Goal: Task Accomplishment & Management: Use online tool/utility

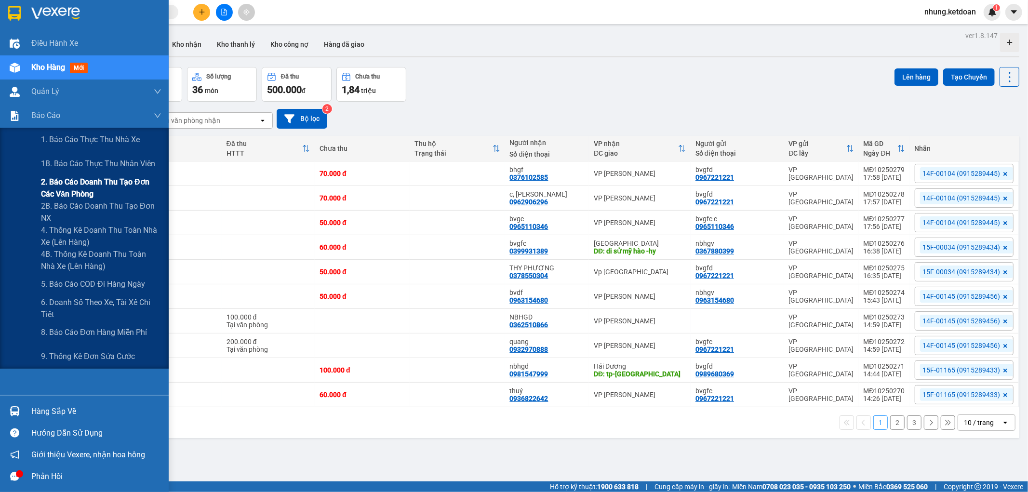
click at [92, 191] on span "2. Báo cáo doanh thu tạo đơn các văn phòng" at bounding box center [101, 188] width 121 height 24
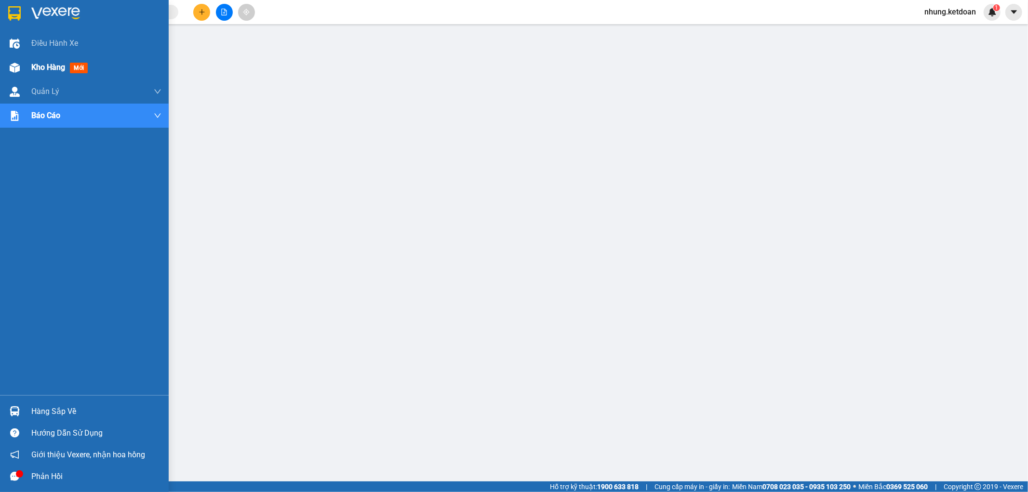
click at [36, 71] on span "Kho hàng" at bounding box center [48, 67] width 34 height 9
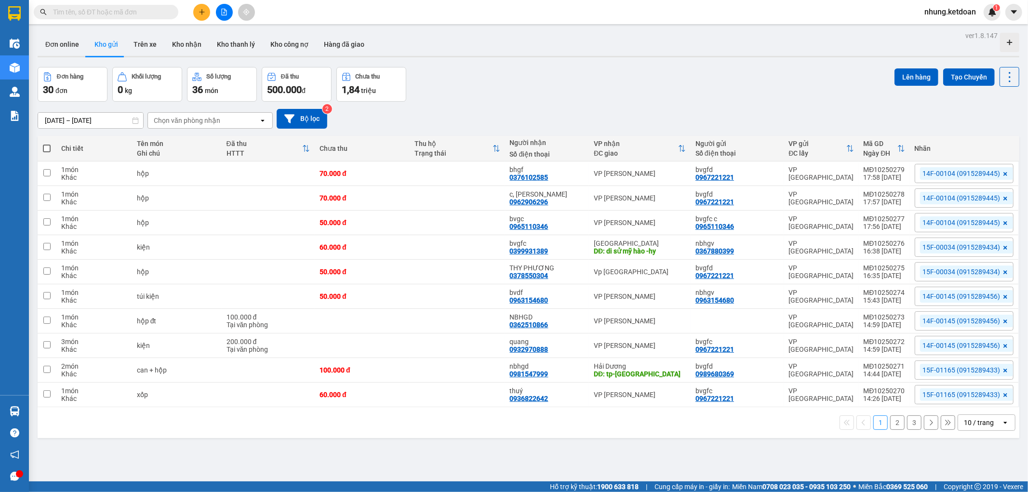
click at [899, 430] on div "1 2 3 10 / trang open" at bounding box center [528, 423] width 974 height 16
click at [907, 422] on button "3" at bounding box center [914, 423] width 14 height 14
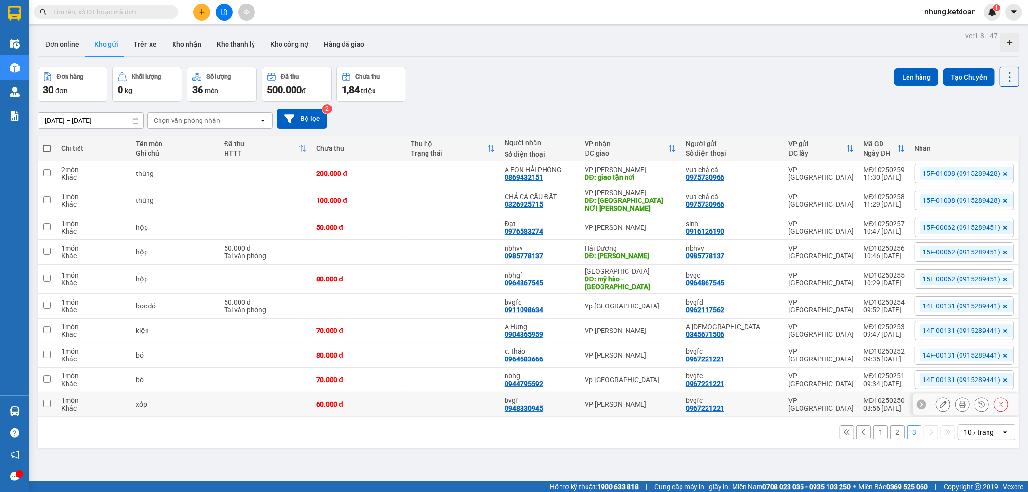
click at [357, 394] on td "60.000 đ" at bounding box center [358, 404] width 94 height 25
checkbox input "true"
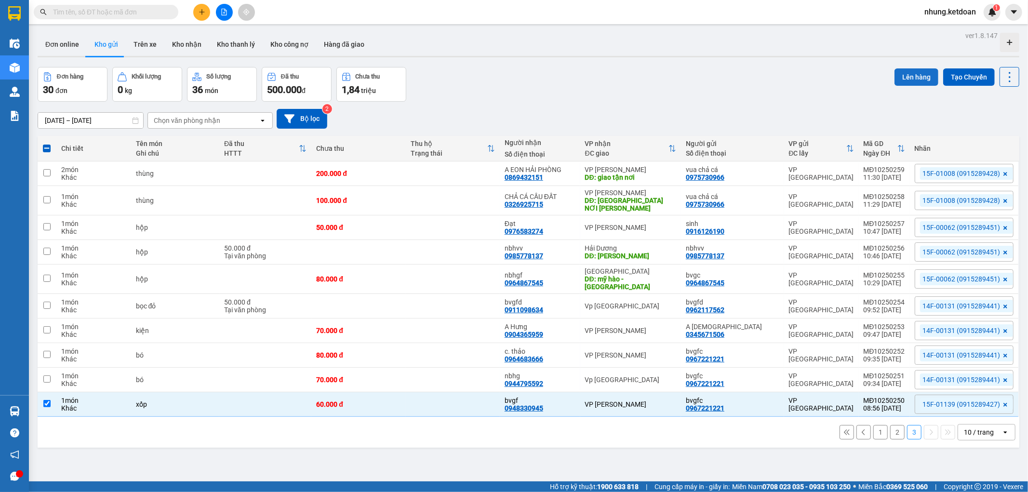
click at [916, 75] on button "Lên hàng" at bounding box center [917, 76] width 44 height 17
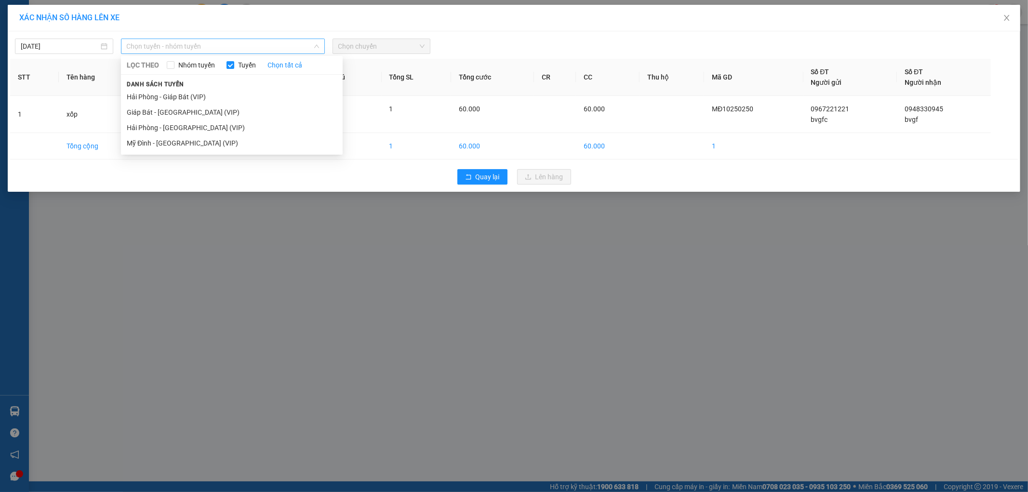
click at [215, 50] on span "Chọn tuyến - nhóm tuyến" at bounding box center [223, 46] width 192 height 14
click at [181, 138] on li "Mỹ Đình - [GEOGRAPHIC_DATA] (VIP)" at bounding box center [232, 142] width 222 height 15
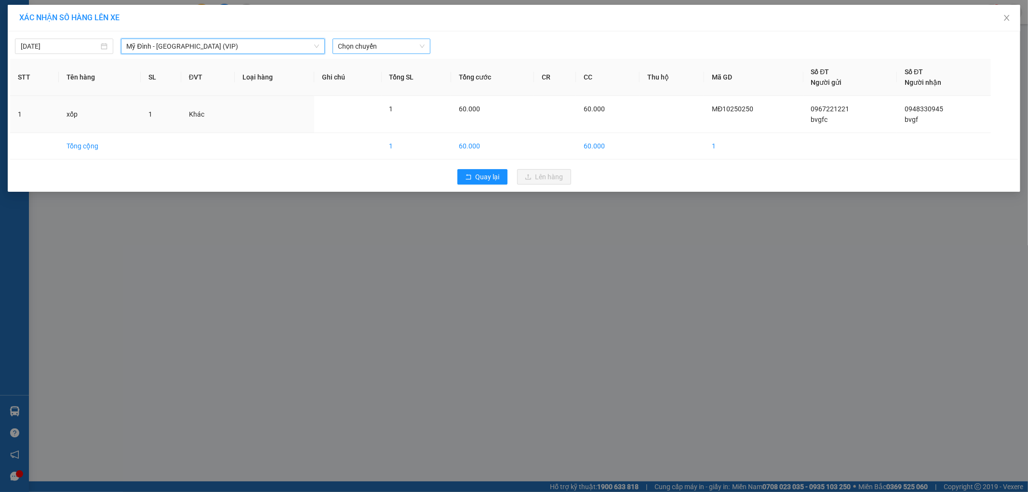
click at [377, 50] on span "Chọn chuyến" at bounding box center [381, 46] width 87 height 14
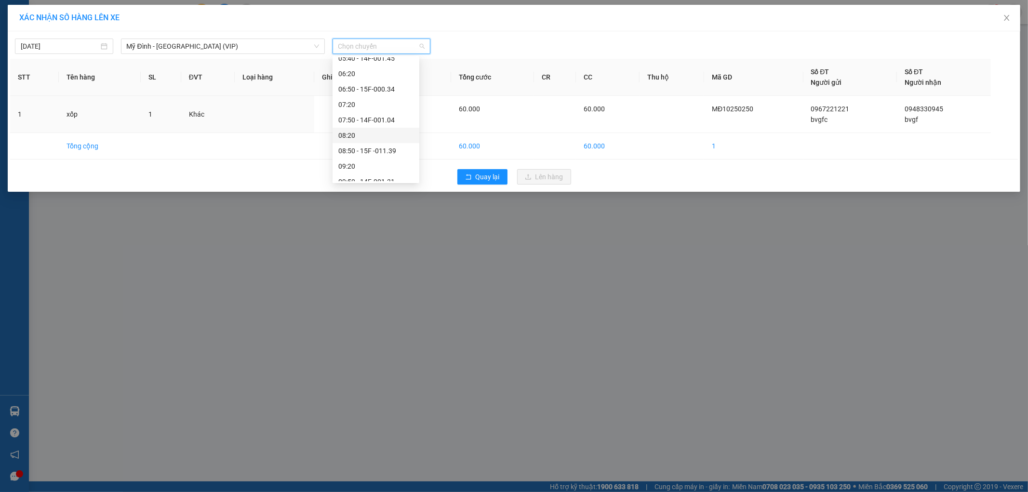
scroll to position [107, 0]
click at [397, 97] on div "08:50 - 15F -011.39" at bounding box center [375, 97] width 75 height 11
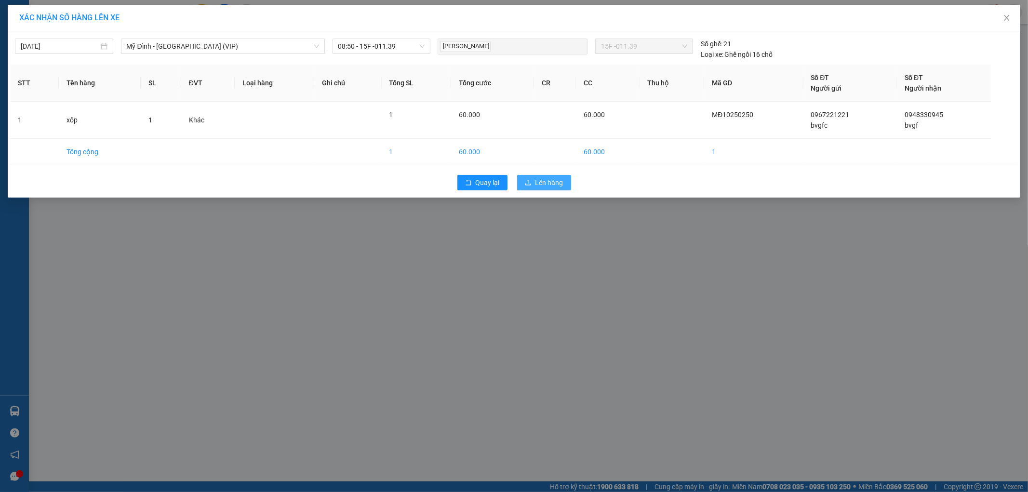
click at [551, 181] on span "Lên hàng" at bounding box center [550, 182] width 28 height 11
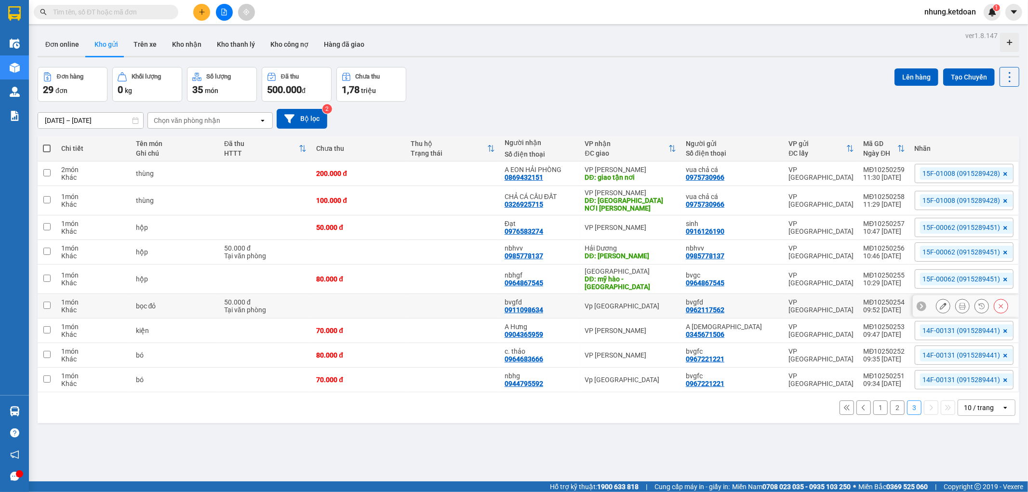
click at [429, 300] on td at bounding box center [453, 306] width 94 height 25
checkbox input "true"
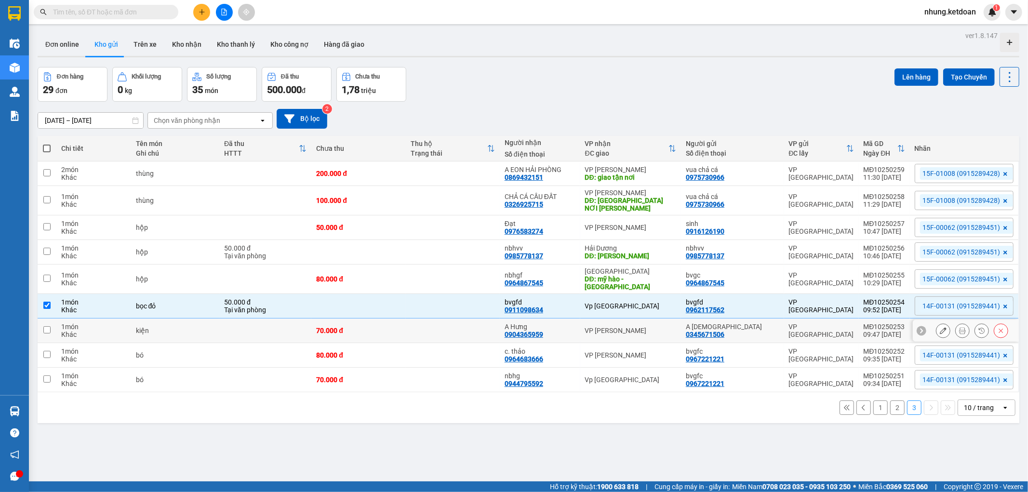
click at [417, 322] on td at bounding box center [453, 331] width 94 height 25
checkbox input "true"
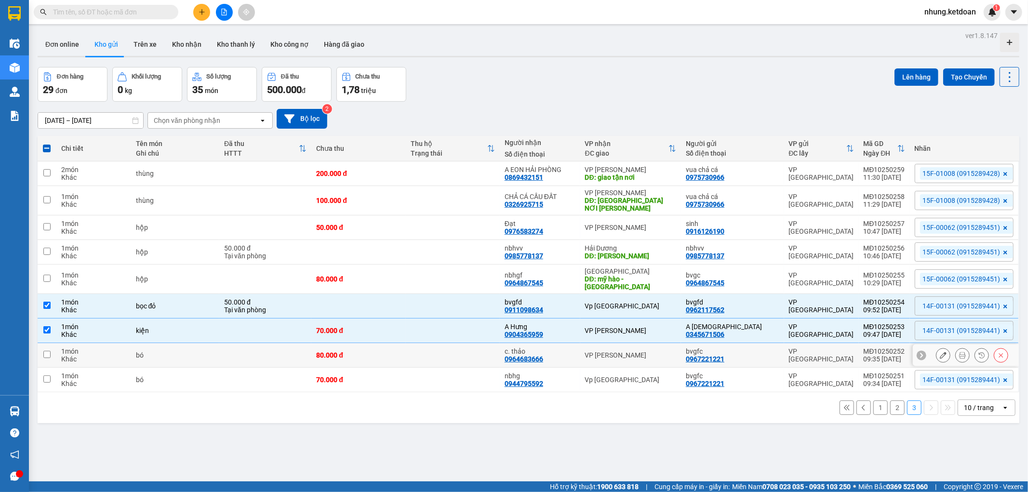
click at [403, 344] on td "80.000 đ" at bounding box center [358, 355] width 94 height 25
checkbox input "true"
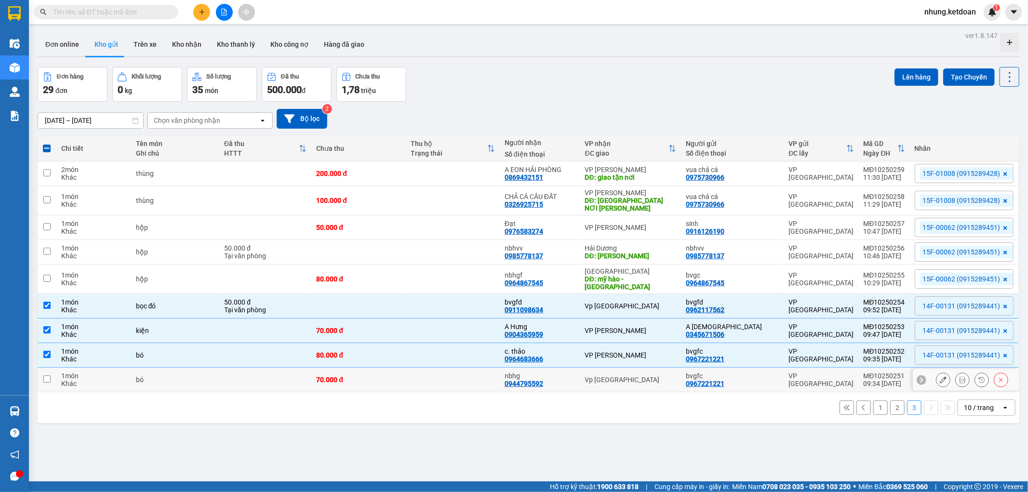
click at [405, 372] on td "70.000 đ" at bounding box center [358, 380] width 94 height 25
checkbox input "true"
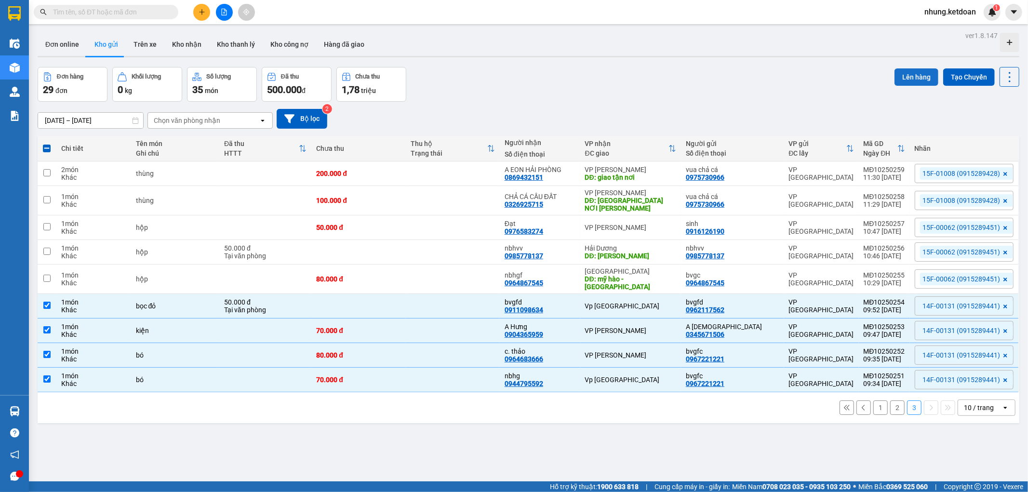
click at [898, 74] on button "Lên hàng" at bounding box center [917, 76] width 44 height 17
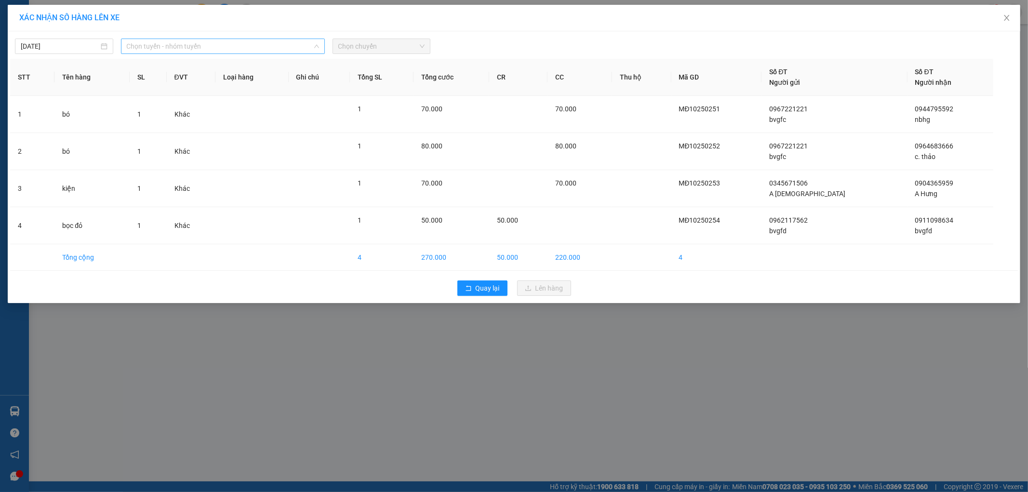
click at [223, 44] on span "Chọn tuyến - nhóm tuyến" at bounding box center [223, 46] width 192 height 14
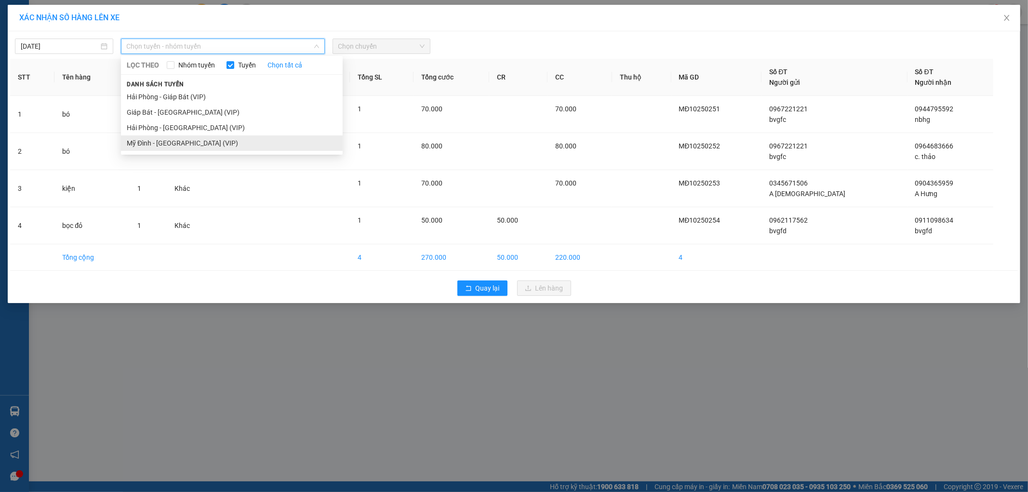
click at [180, 138] on li "Mỹ Đình - [GEOGRAPHIC_DATA] (VIP)" at bounding box center [232, 142] width 222 height 15
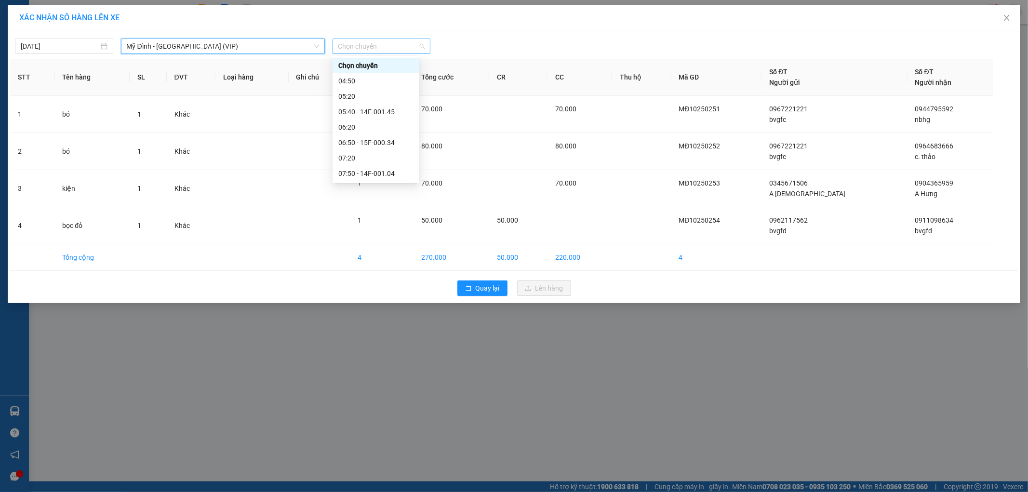
click at [385, 41] on span "Chọn chuyến" at bounding box center [381, 46] width 87 height 14
click at [388, 132] on div "09:50 - 14F-001.31" at bounding box center [375, 128] width 75 height 11
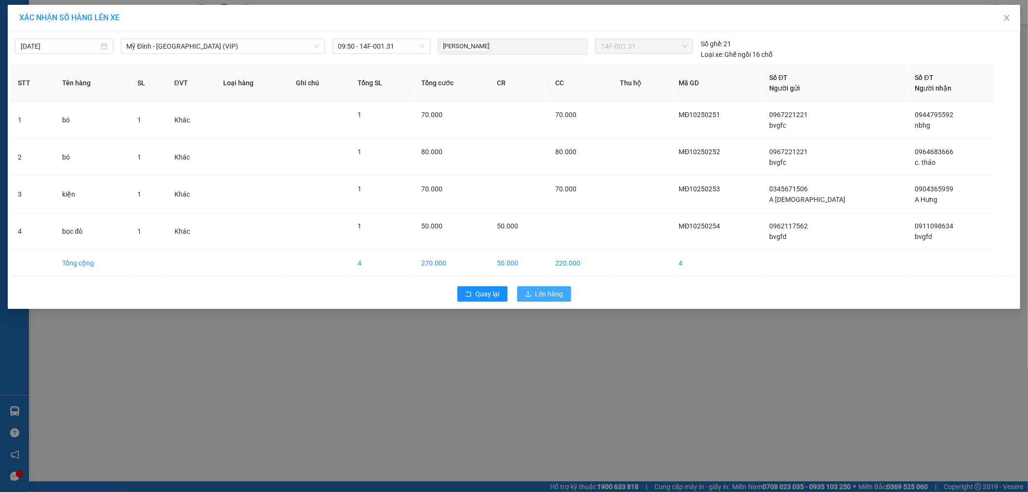
click at [529, 290] on button "Lên hàng" at bounding box center [544, 293] width 54 height 15
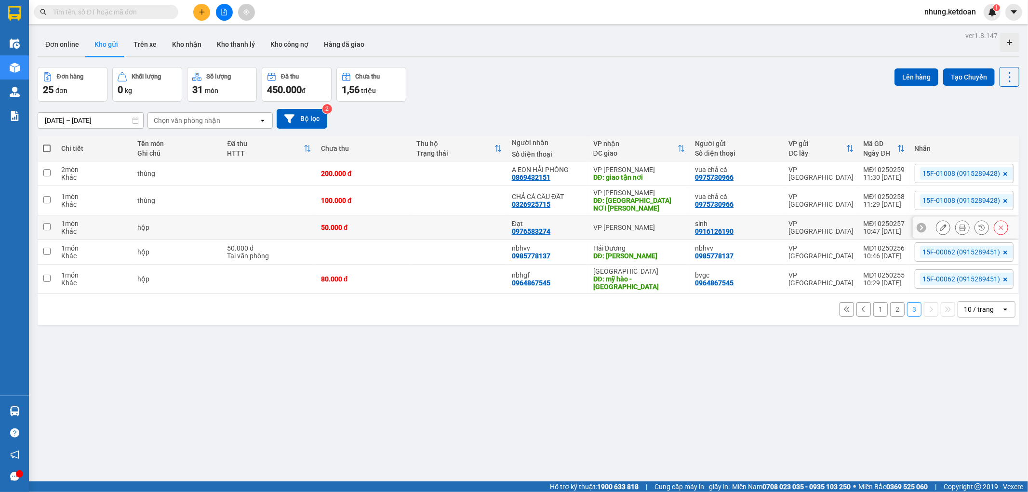
click at [481, 226] on td at bounding box center [459, 228] width 95 height 25
checkbox input "true"
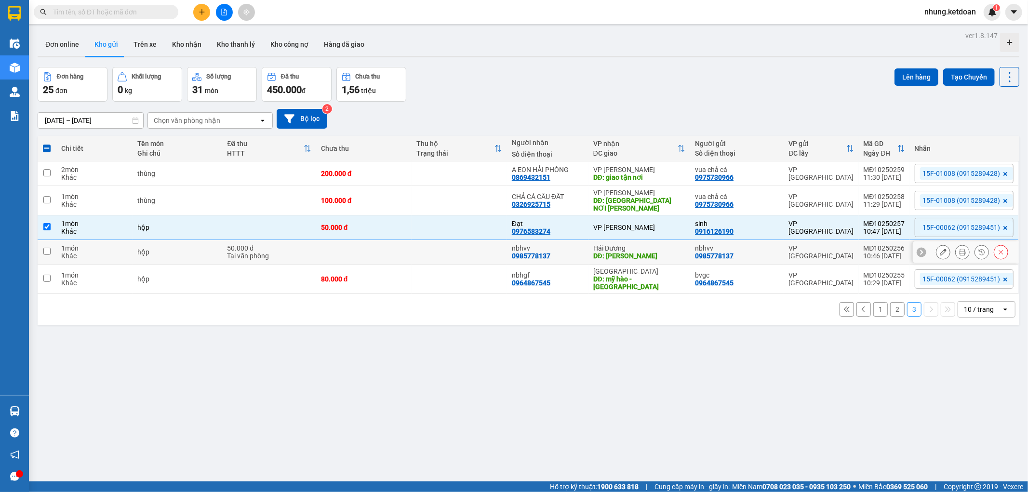
click at [461, 252] on td at bounding box center [459, 252] width 95 height 25
checkbox input "true"
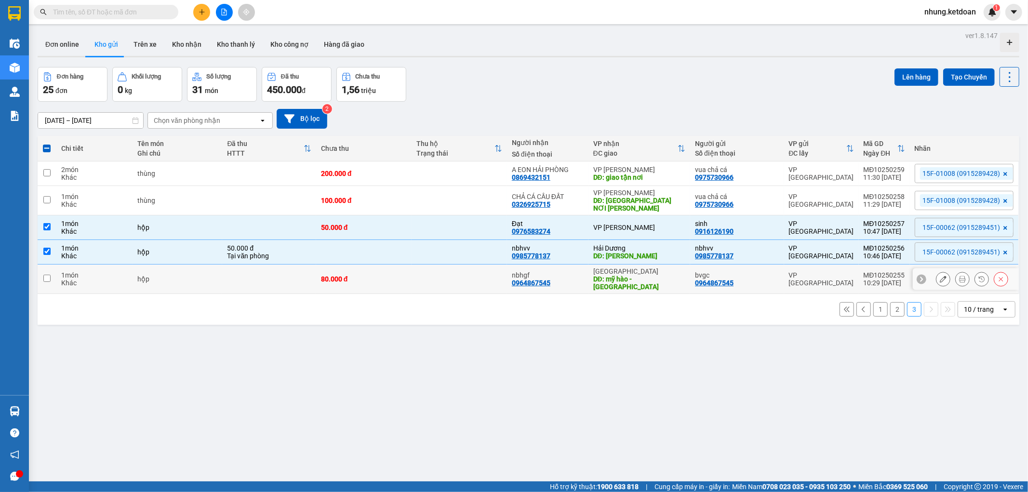
click at [447, 281] on td at bounding box center [459, 279] width 95 height 29
checkbox input "true"
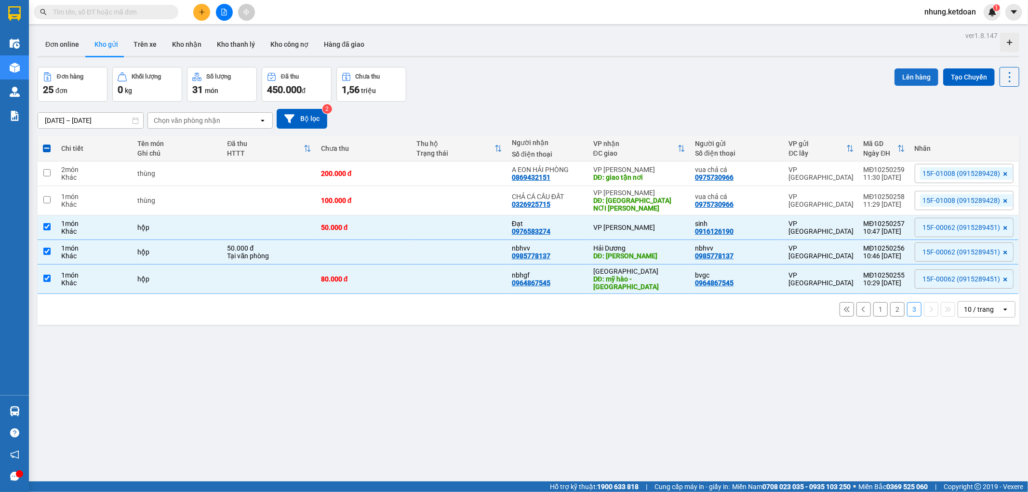
click at [909, 71] on button "Lên hàng" at bounding box center [917, 76] width 44 height 17
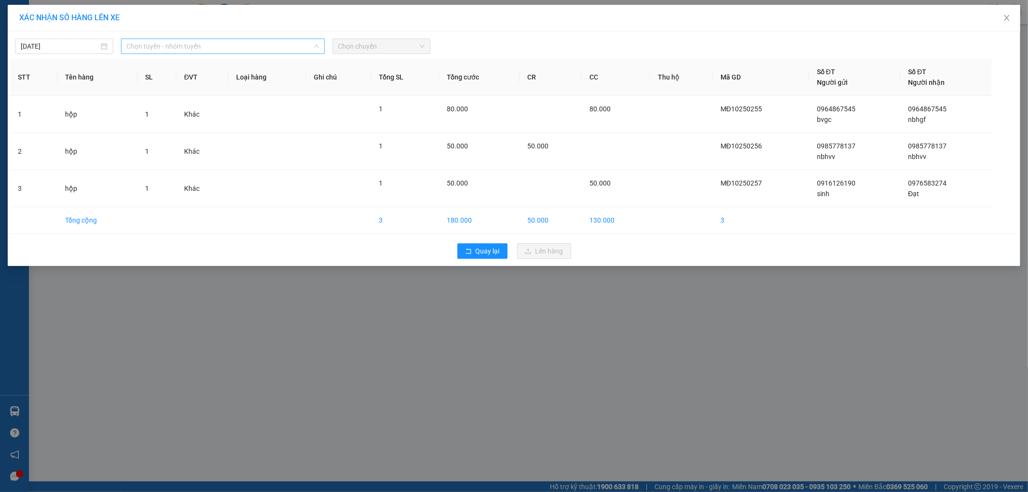
click at [242, 49] on span "Chọn tuyến - nhóm tuyến" at bounding box center [223, 46] width 192 height 14
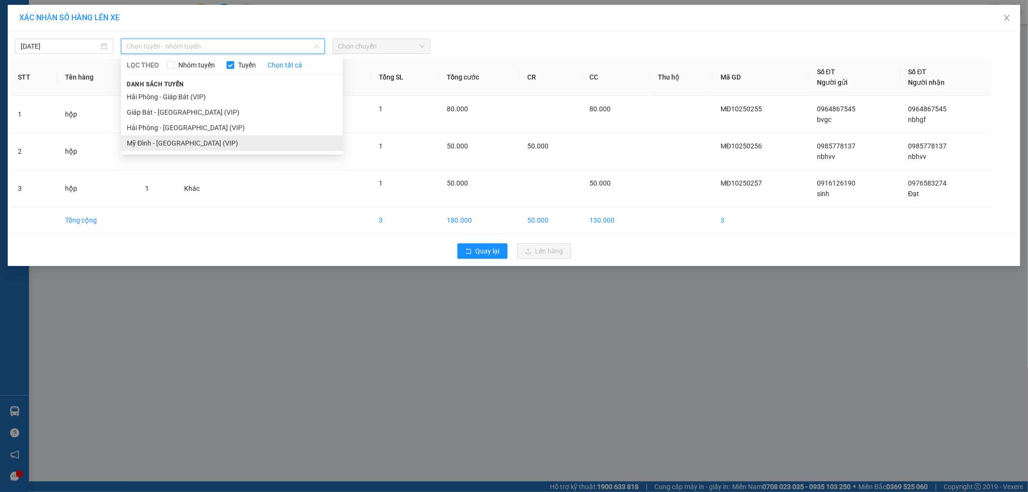
click at [181, 142] on li "Mỹ Đình - [GEOGRAPHIC_DATA] (VIP)" at bounding box center [232, 142] width 222 height 15
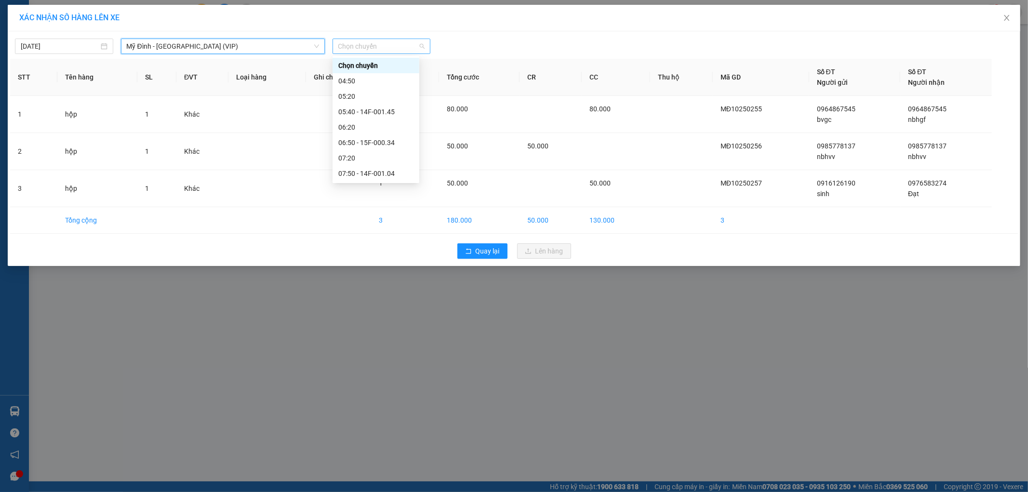
click at [359, 42] on span "Chọn chuyến" at bounding box center [381, 46] width 87 height 14
click at [404, 156] on div "10:40 - 15F-000.62" at bounding box center [375, 159] width 75 height 11
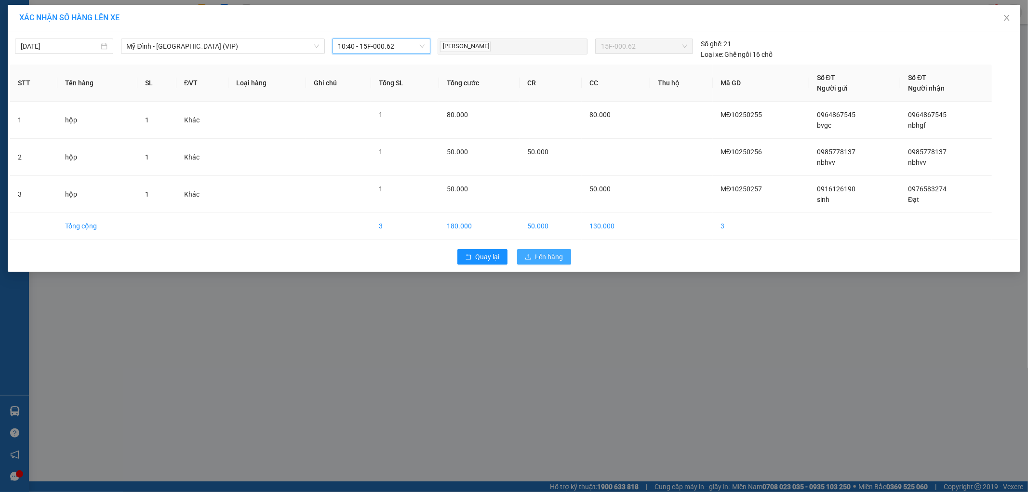
click at [554, 258] on span "Lên hàng" at bounding box center [550, 257] width 28 height 11
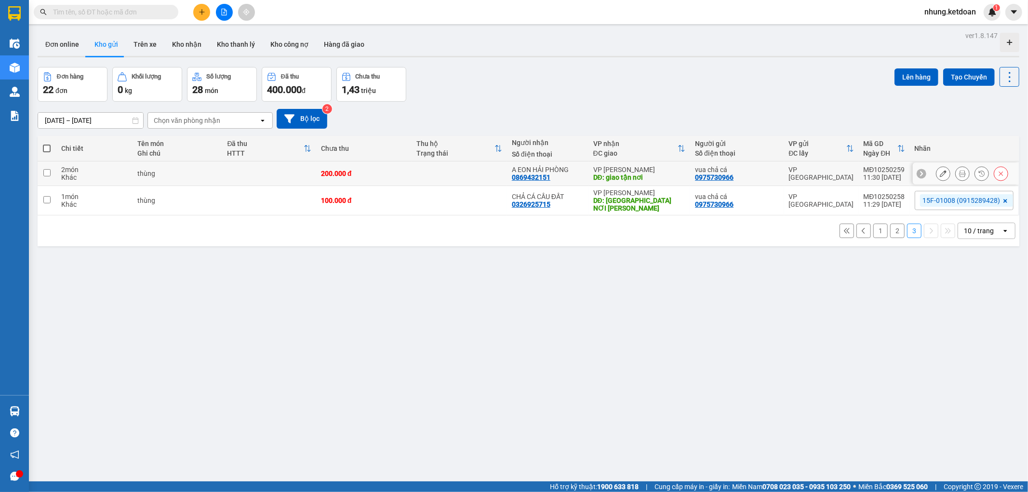
click at [393, 168] on td "200.000 đ" at bounding box center [363, 174] width 95 height 25
checkbox input "true"
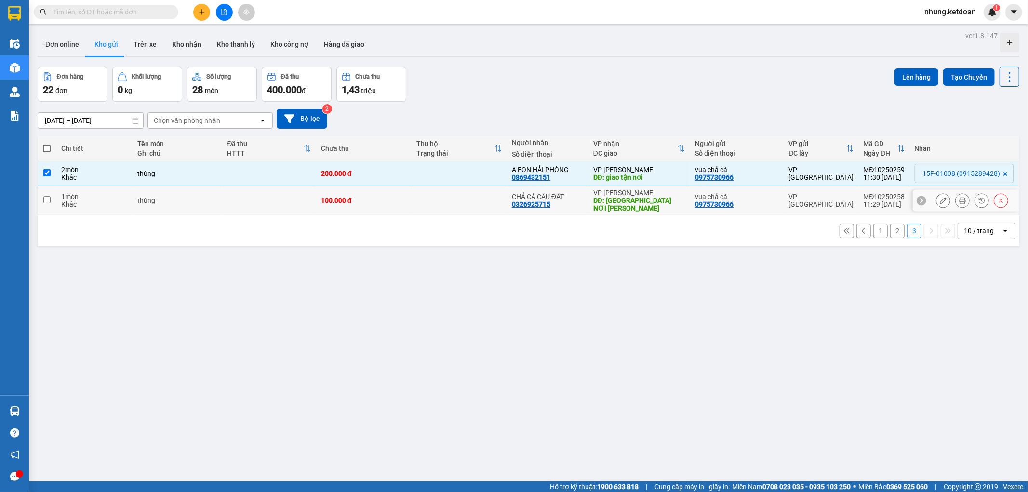
click at [396, 199] on div "100.000 đ" at bounding box center [364, 201] width 86 height 8
checkbox input "true"
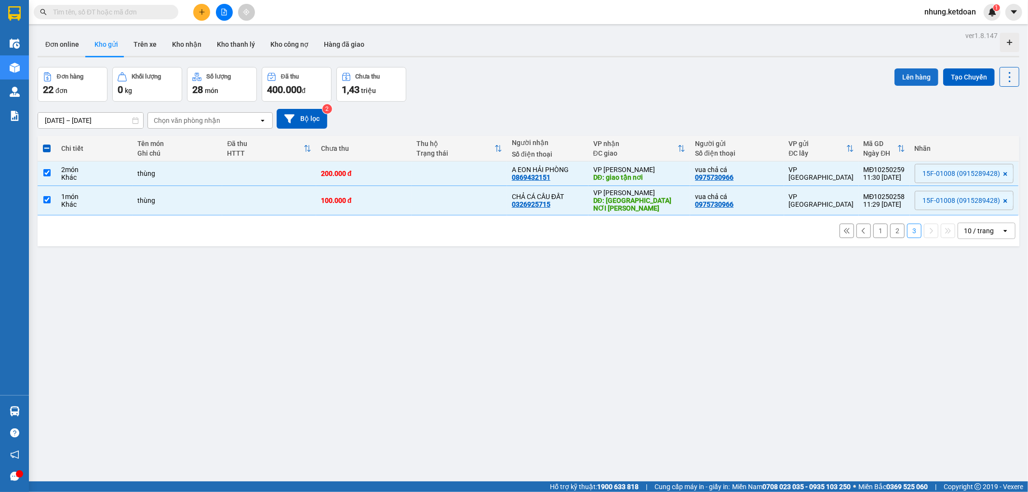
click at [916, 73] on button "Lên hàng" at bounding box center [917, 76] width 44 height 17
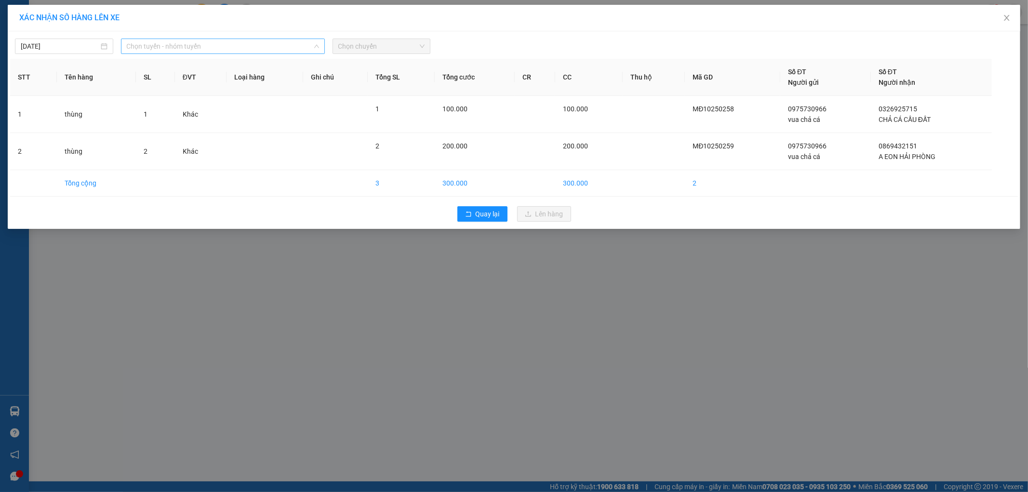
click at [170, 44] on span "Chọn tuyến - nhóm tuyến" at bounding box center [223, 46] width 192 height 14
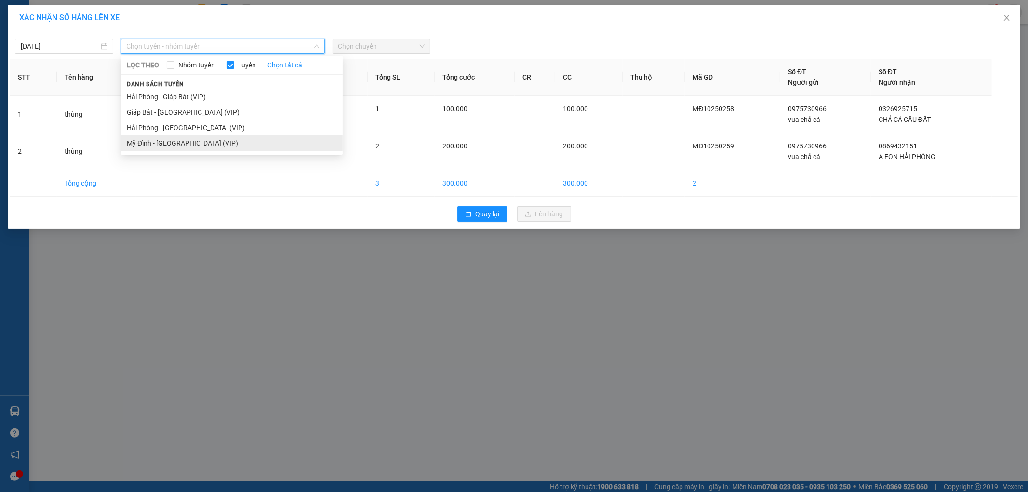
click at [147, 141] on li "Mỹ Đình - [GEOGRAPHIC_DATA] (VIP)" at bounding box center [232, 142] width 222 height 15
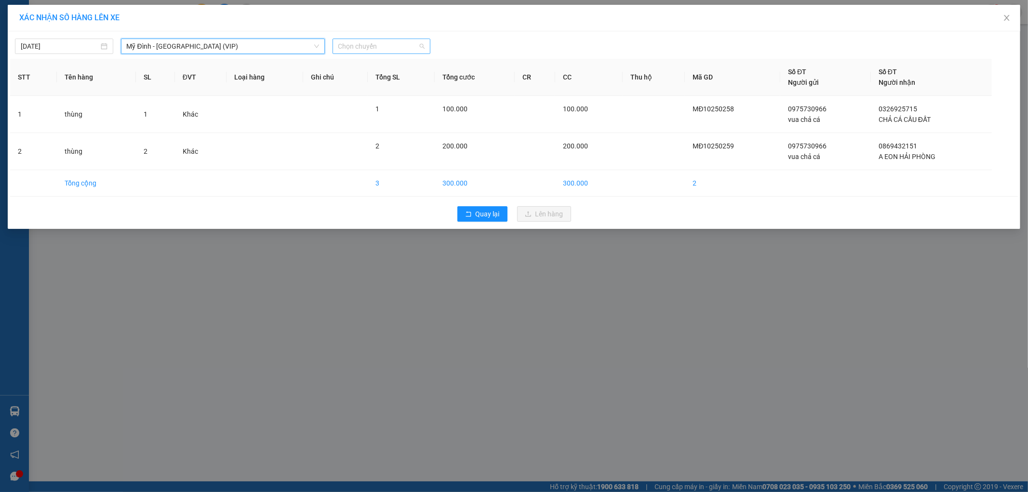
click at [397, 47] on span "Chọn chuyến" at bounding box center [381, 46] width 87 height 14
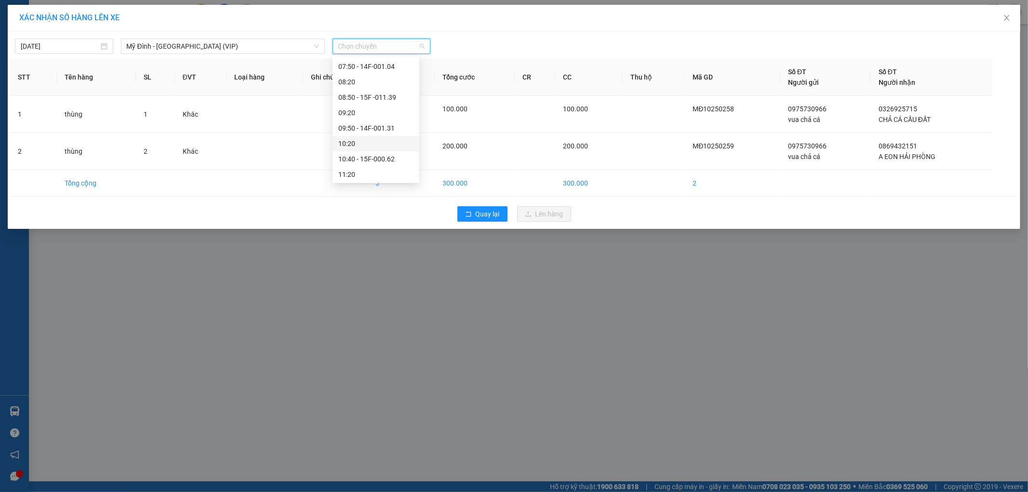
scroll to position [161, 0]
click at [397, 140] on div "11:50 - 15F -010.08" at bounding box center [375, 136] width 75 height 11
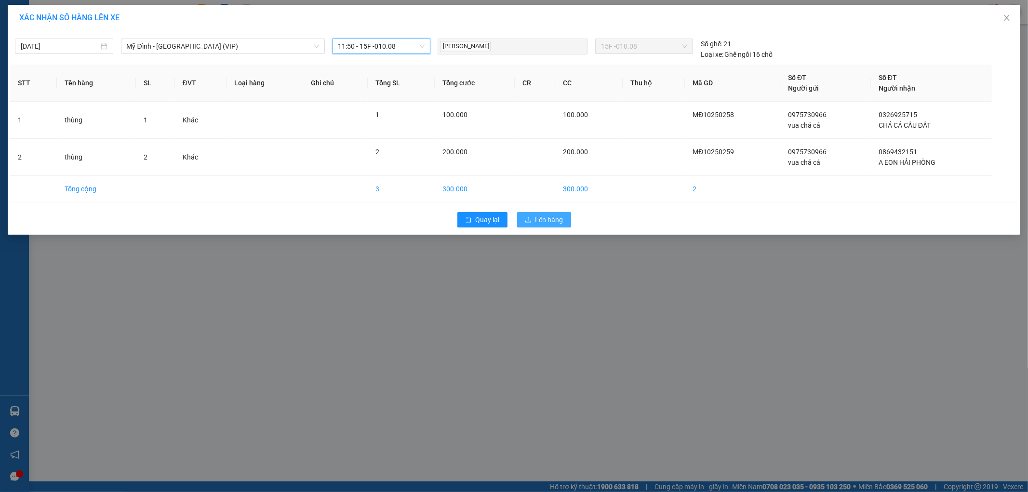
click at [548, 223] on span "Lên hàng" at bounding box center [550, 220] width 28 height 11
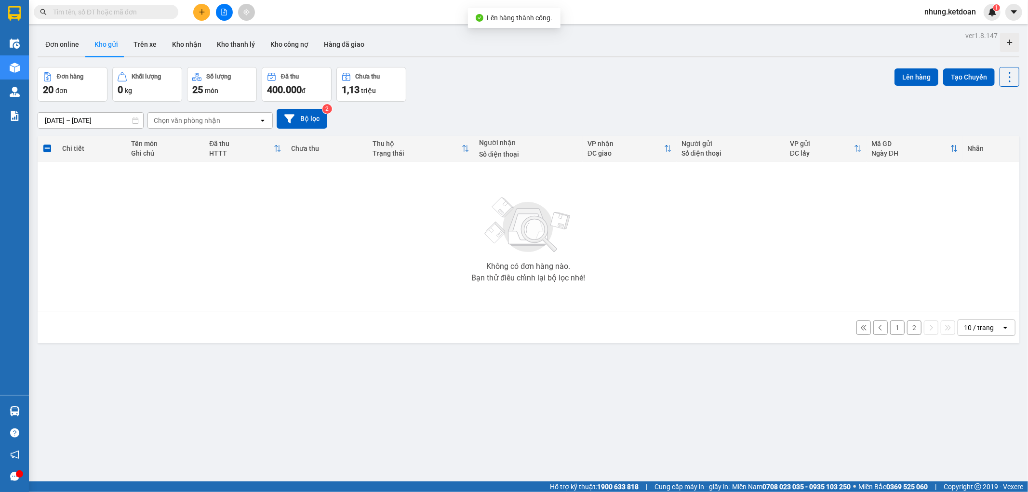
click at [911, 330] on button "2" at bounding box center [914, 328] width 14 height 14
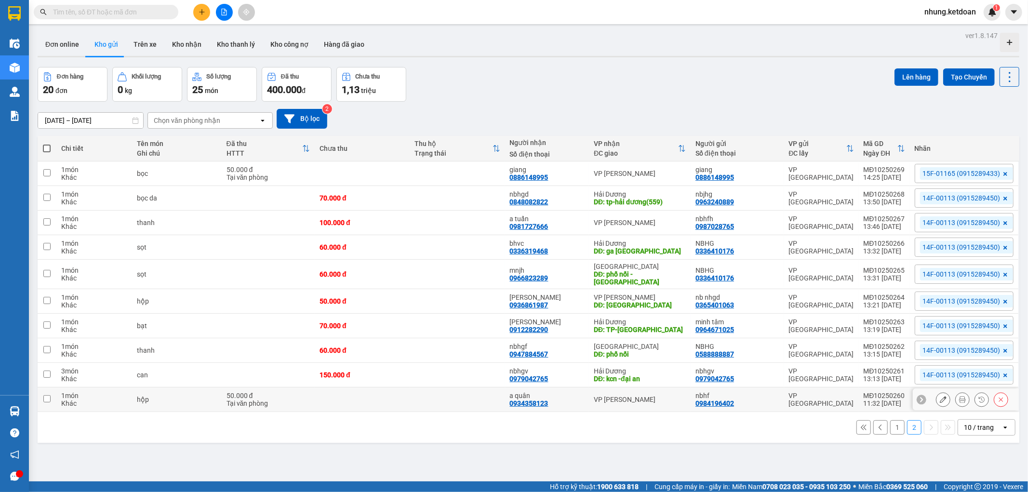
click at [435, 391] on td at bounding box center [457, 400] width 95 height 25
checkbox input "true"
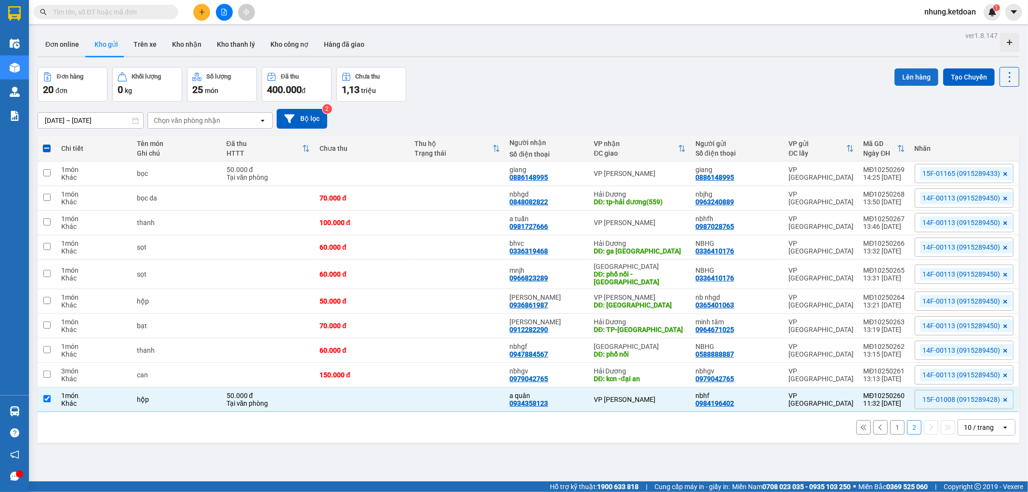
click at [904, 75] on button "Lên hàng" at bounding box center [917, 76] width 44 height 17
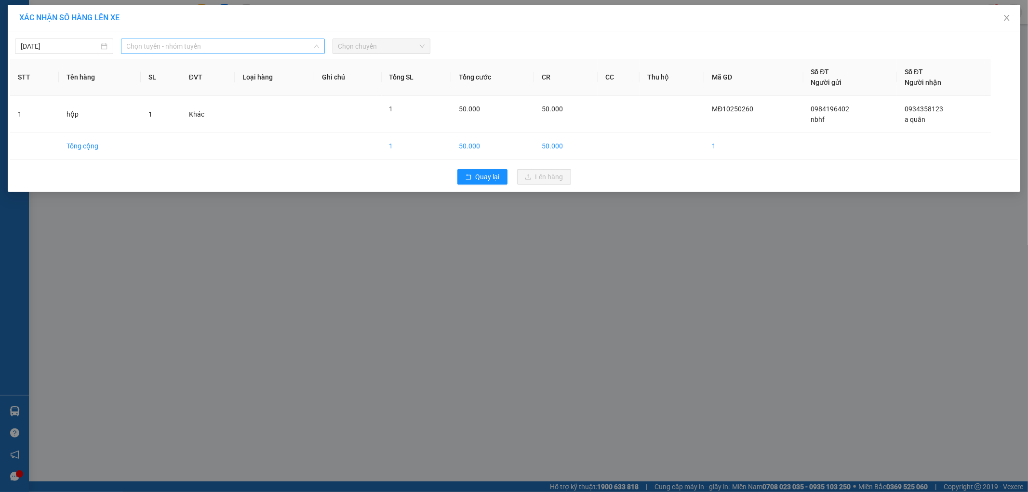
click at [198, 47] on span "Chọn tuyến - nhóm tuyến" at bounding box center [223, 46] width 192 height 14
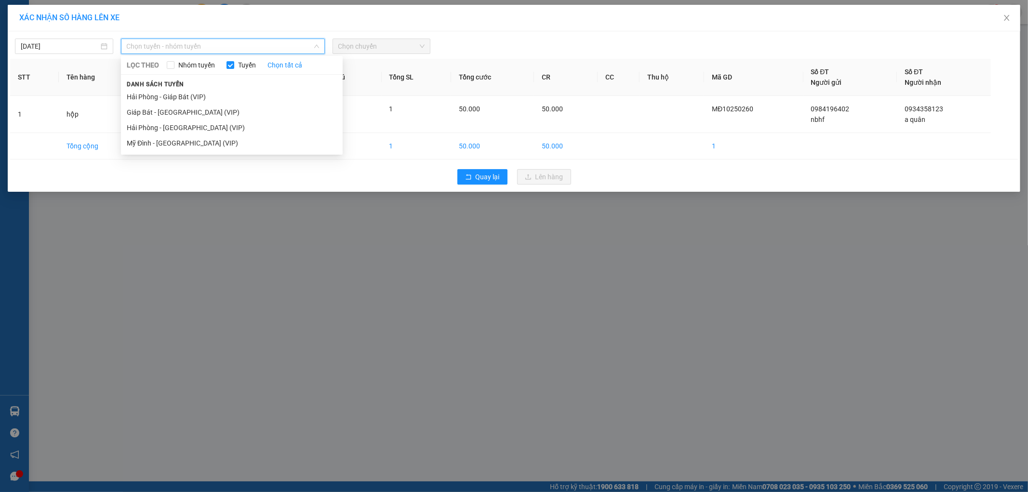
drag, startPoint x: 274, startPoint y: 275, endPoint x: 283, endPoint y: 276, distance: 9.3
click at [283, 276] on div "XÁC NHẬN SỐ HÀNG LÊN XE [DATE] Chọn tuyến - nhóm tuyến LỌC THEO Nhóm tuyến Tuyế…" at bounding box center [514, 246] width 1028 height 492
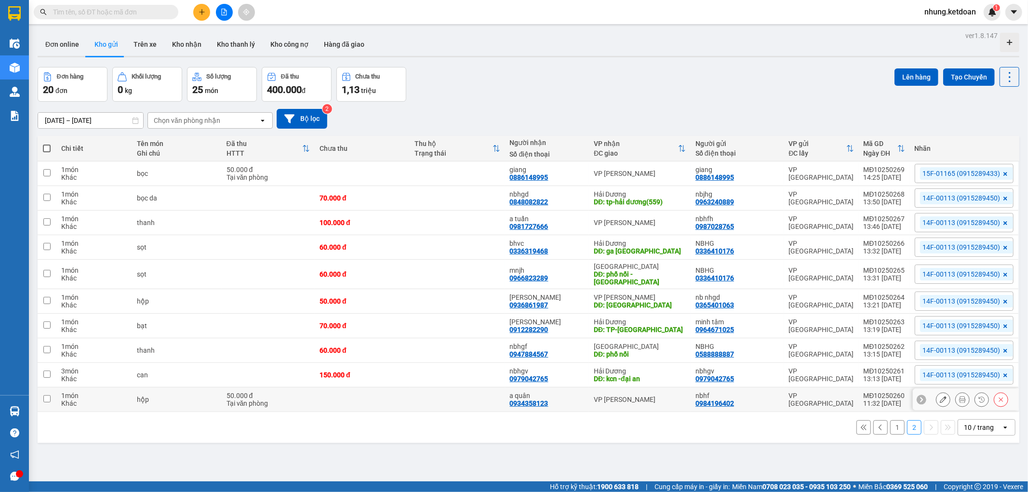
drag, startPoint x: 337, startPoint y: 399, endPoint x: 352, endPoint y: 392, distance: 17.5
click at [338, 399] on td at bounding box center [362, 400] width 95 height 25
checkbox input "true"
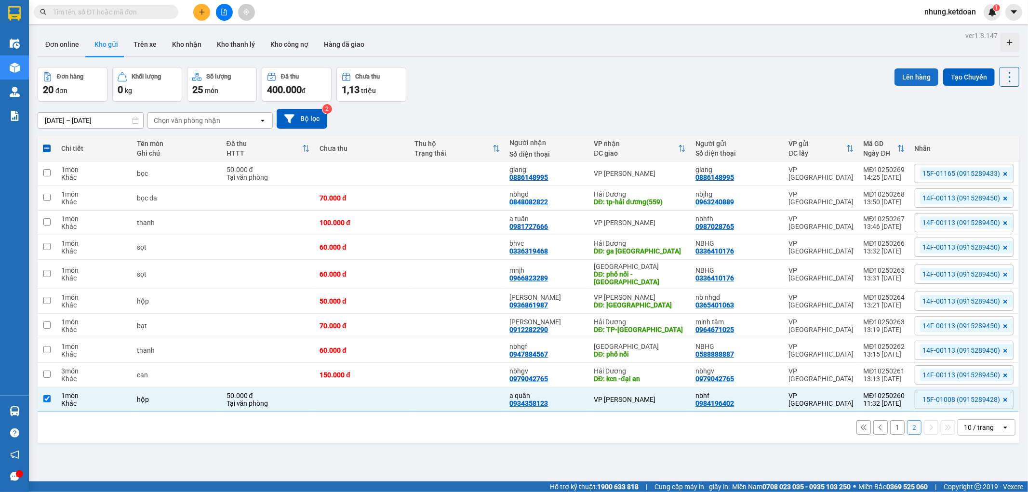
click at [915, 75] on button "Lên hàng" at bounding box center [917, 76] width 44 height 17
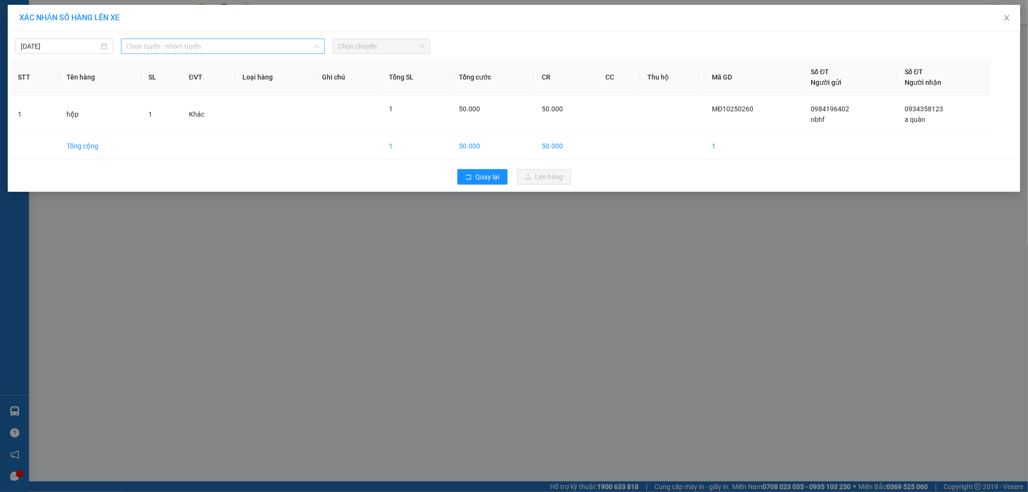
drag, startPoint x: 215, startPoint y: 44, endPoint x: 258, endPoint y: 66, distance: 48.1
click at [216, 45] on span "Chọn tuyến - nhóm tuyến" at bounding box center [223, 46] width 192 height 14
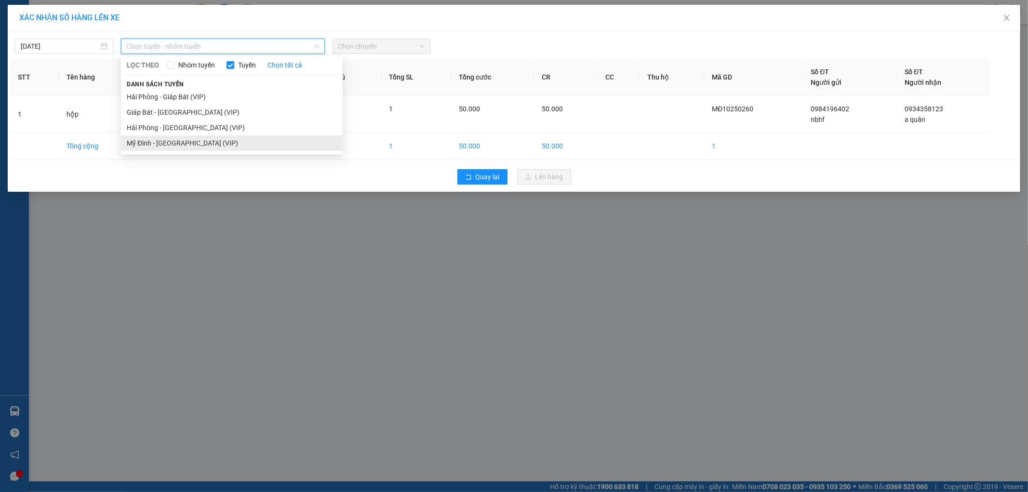
click at [175, 147] on li "Mỹ Đình - [GEOGRAPHIC_DATA] (VIP)" at bounding box center [232, 142] width 222 height 15
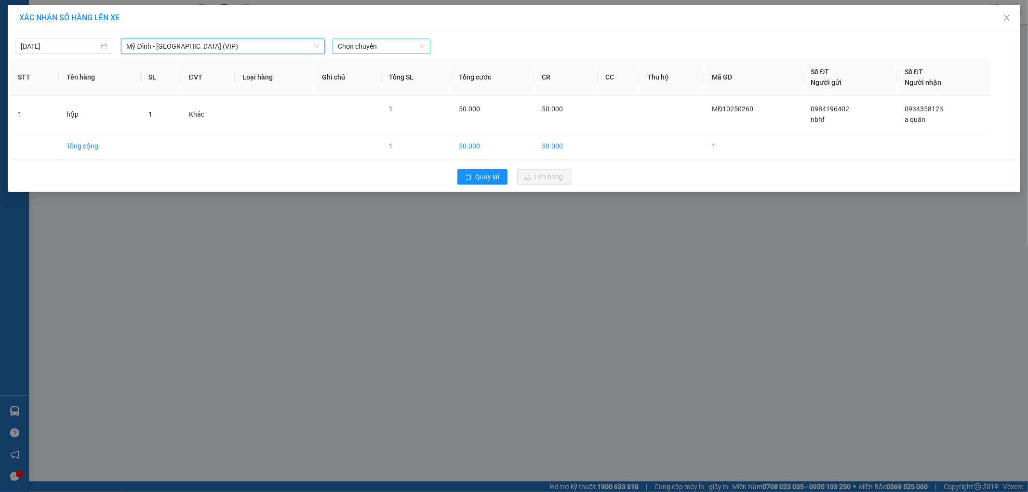
click at [378, 49] on span "Chọn chuyến" at bounding box center [381, 46] width 87 height 14
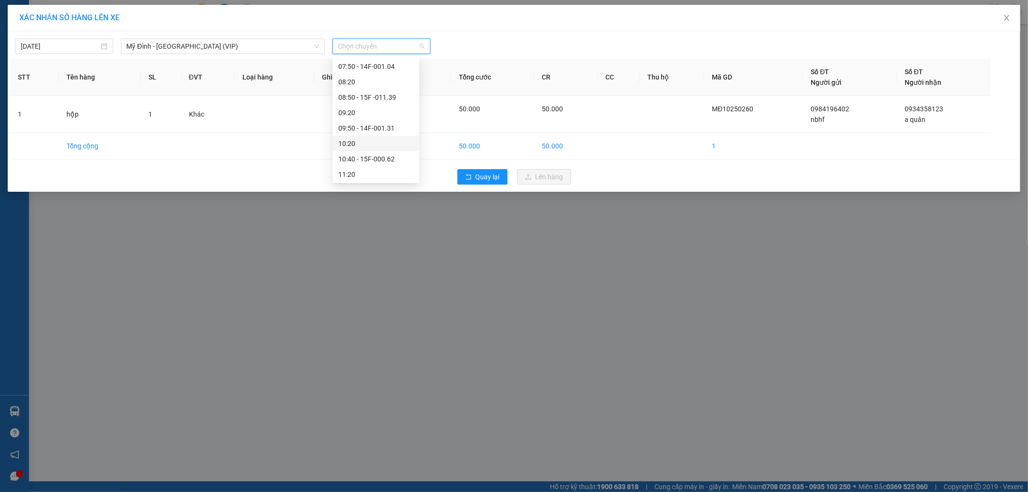
scroll to position [161, 0]
click at [383, 140] on div "11:50 - 15F -010.08" at bounding box center [375, 136] width 75 height 11
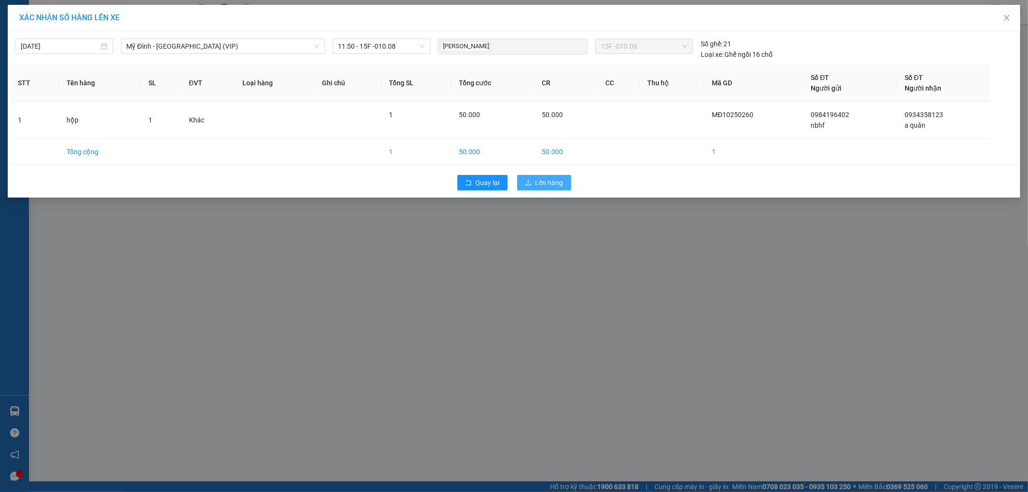
click at [536, 184] on span "Lên hàng" at bounding box center [550, 182] width 28 height 11
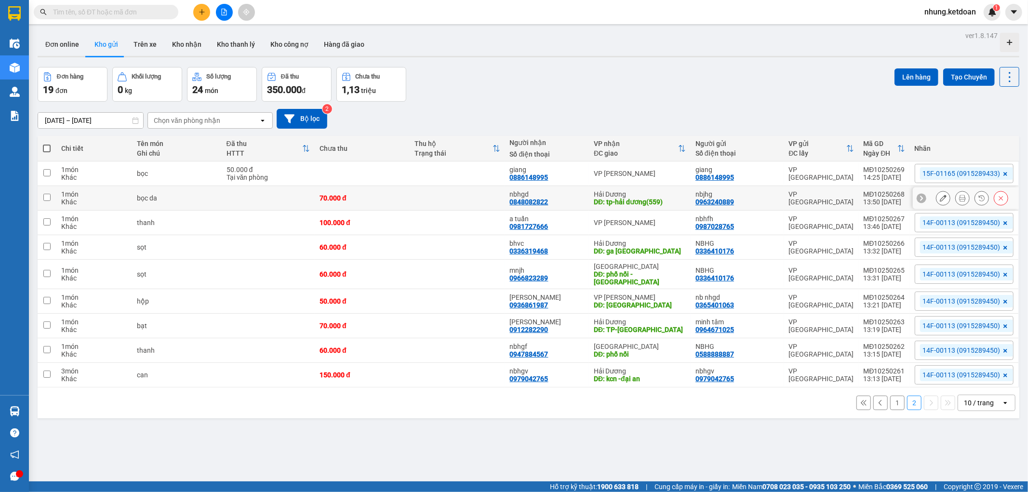
drag, startPoint x: 387, startPoint y: 205, endPoint x: 386, endPoint y: 227, distance: 21.7
click at [387, 208] on td "70.000 đ" at bounding box center [362, 198] width 95 height 25
checkbox input "true"
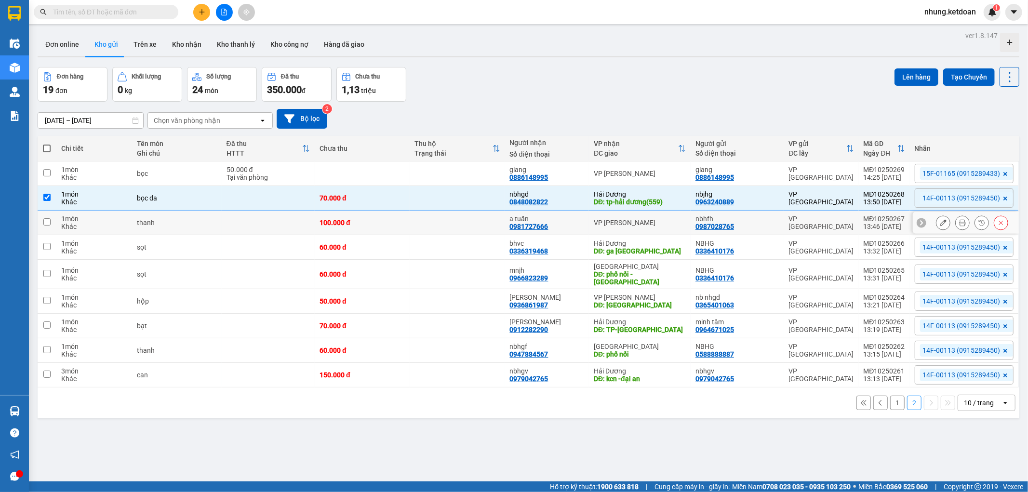
click at [386, 227] on div "100.000 đ" at bounding box center [362, 223] width 85 height 8
checkbox input "true"
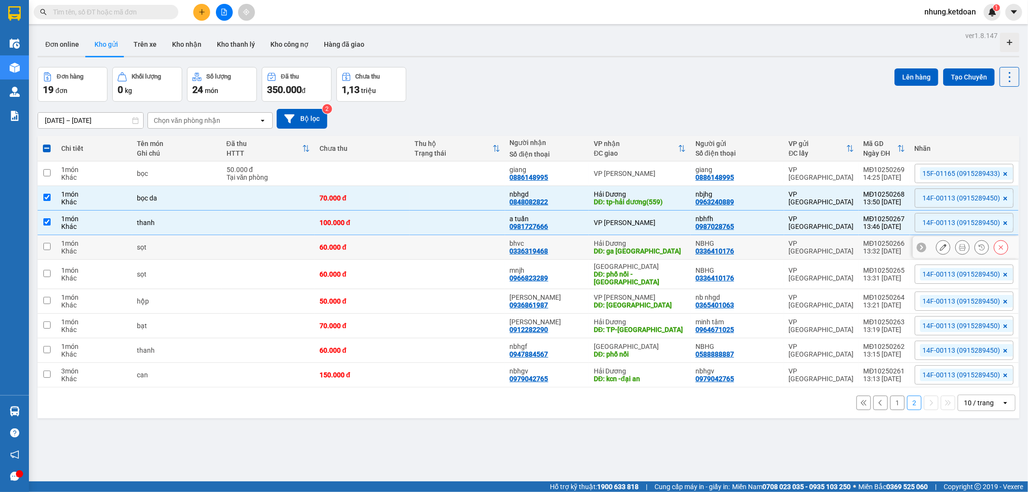
click at [381, 249] on div "60.000 đ" at bounding box center [362, 247] width 85 height 8
checkbox input "true"
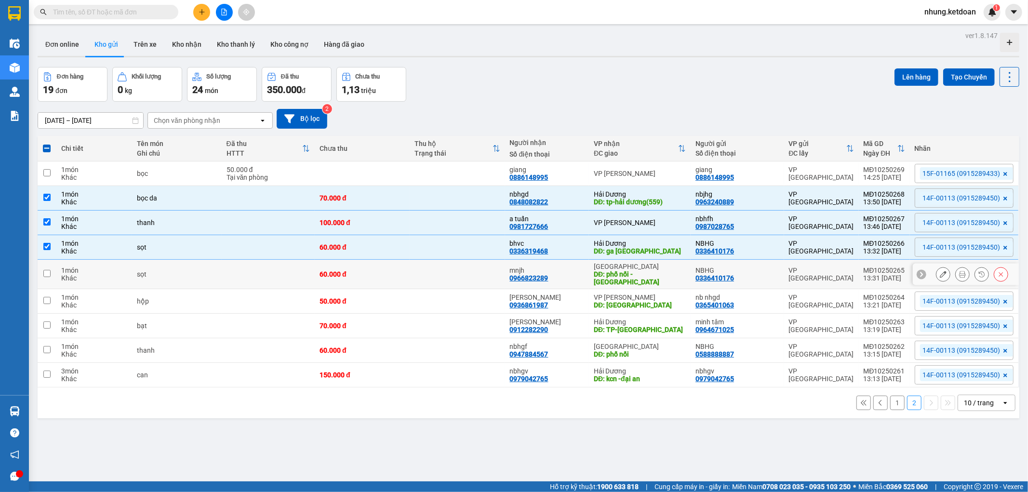
click at [379, 261] on td "60.000 đ" at bounding box center [362, 274] width 95 height 29
checkbox input "true"
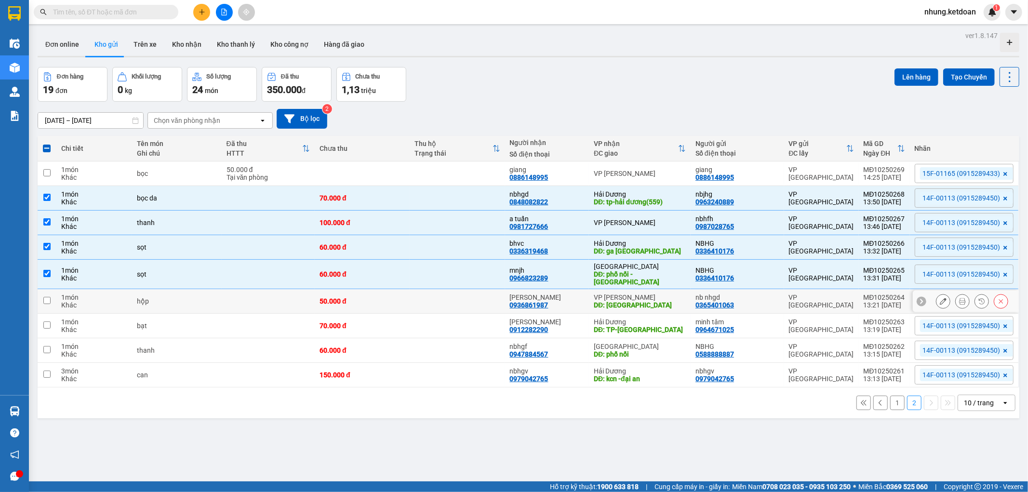
click at [378, 301] on td "50.000 đ" at bounding box center [362, 301] width 95 height 25
checkbox input "true"
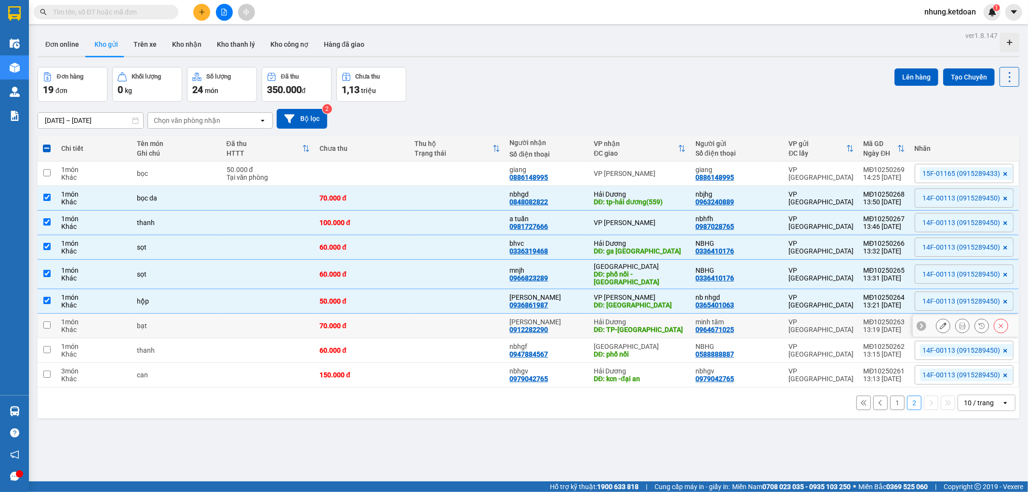
click at [364, 325] on div "70.000 đ" at bounding box center [362, 326] width 85 height 8
checkbox input "true"
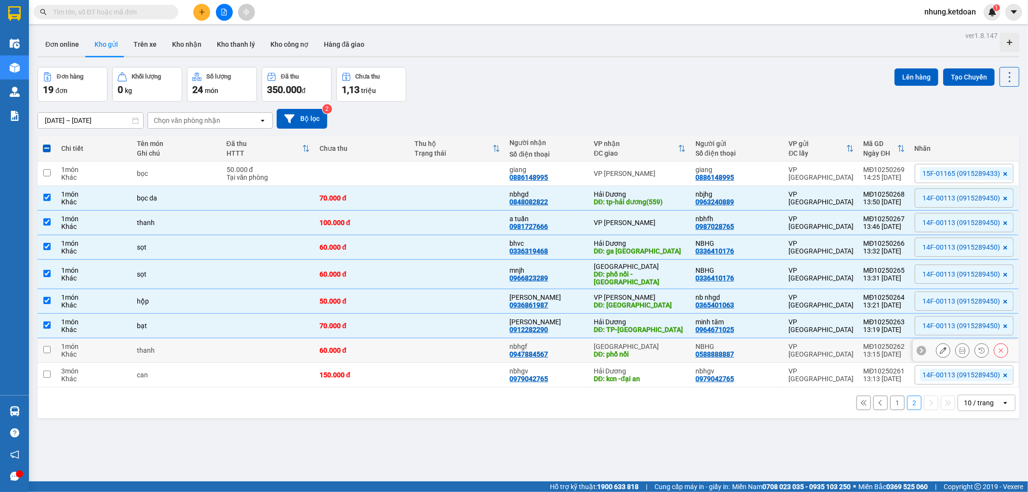
click at [369, 340] on td "60.000 đ" at bounding box center [362, 350] width 95 height 25
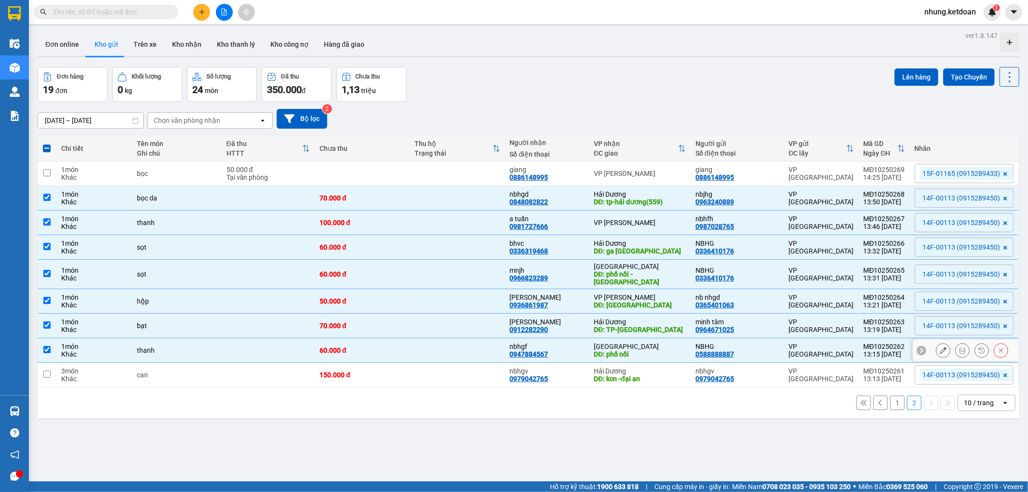
click at [370, 357] on td "60.000 đ" at bounding box center [362, 350] width 95 height 25
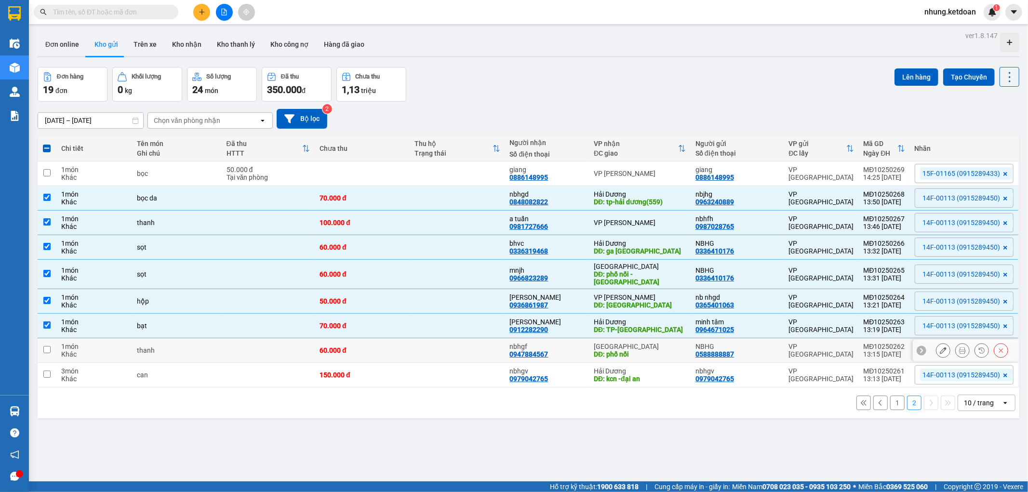
click at [439, 339] on td at bounding box center [457, 350] width 95 height 25
checkbox input "true"
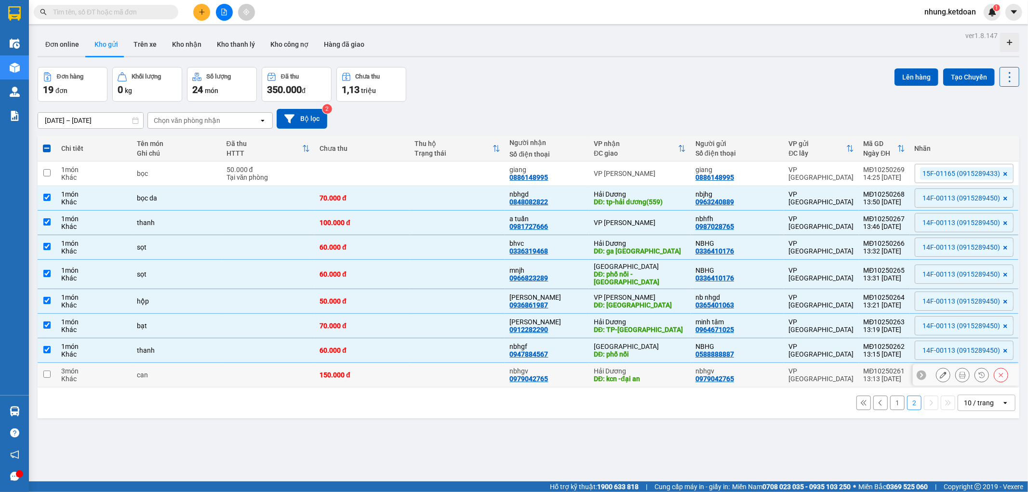
click at [385, 371] on div "150.000 đ" at bounding box center [362, 375] width 85 height 8
checkbox input "true"
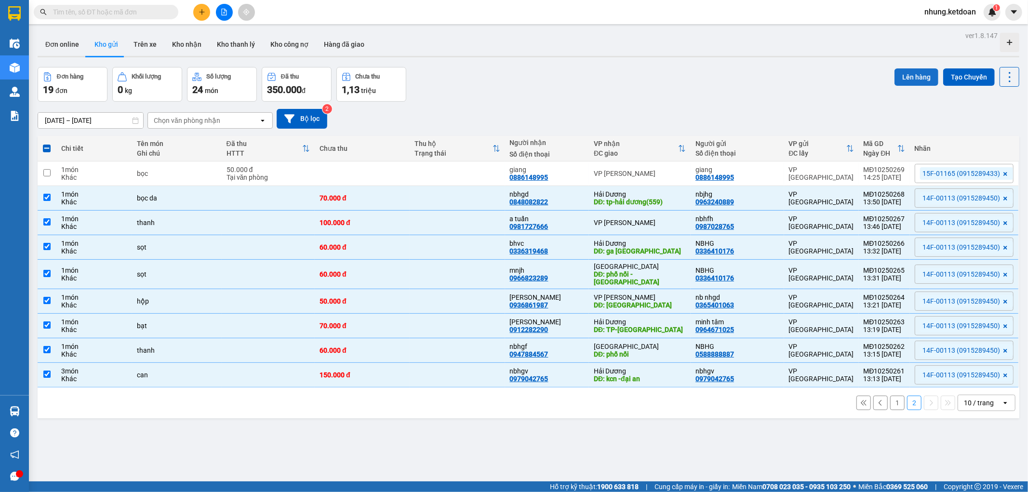
click at [906, 82] on button "Lên hàng" at bounding box center [917, 76] width 44 height 17
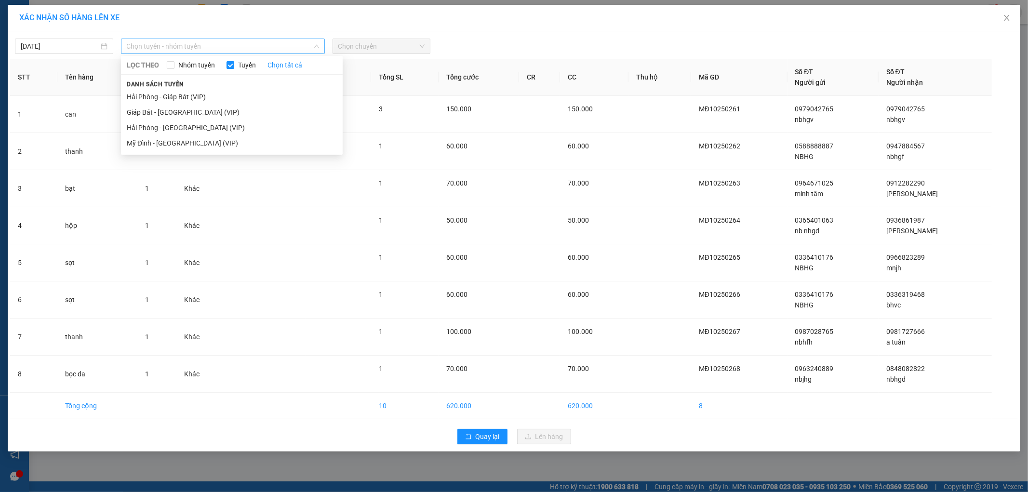
click at [170, 43] on span "Chọn tuyến - nhóm tuyến" at bounding box center [223, 46] width 192 height 14
click at [157, 143] on li "Mỹ Đình - [GEOGRAPHIC_DATA] (VIP)" at bounding box center [232, 142] width 222 height 15
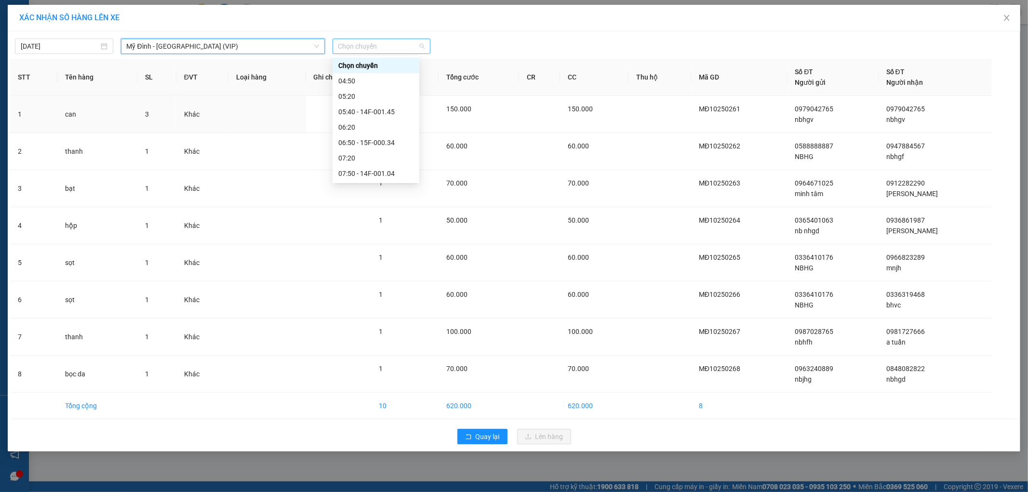
click at [376, 40] on span "Chọn chuyến" at bounding box center [381, 46] width 87 height 14
click at [393, 143] on div "13:50 - 14F-001.13" at bounding box center [375, 144] width 75 height 11
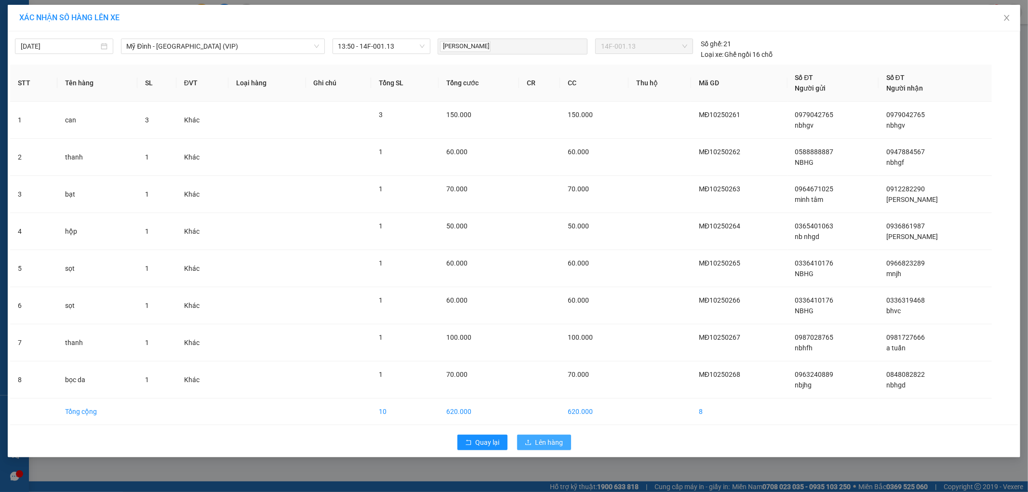
click at [536, 443] on span "Lên hàng" at bounding box center [550, 442] width 28 height 11
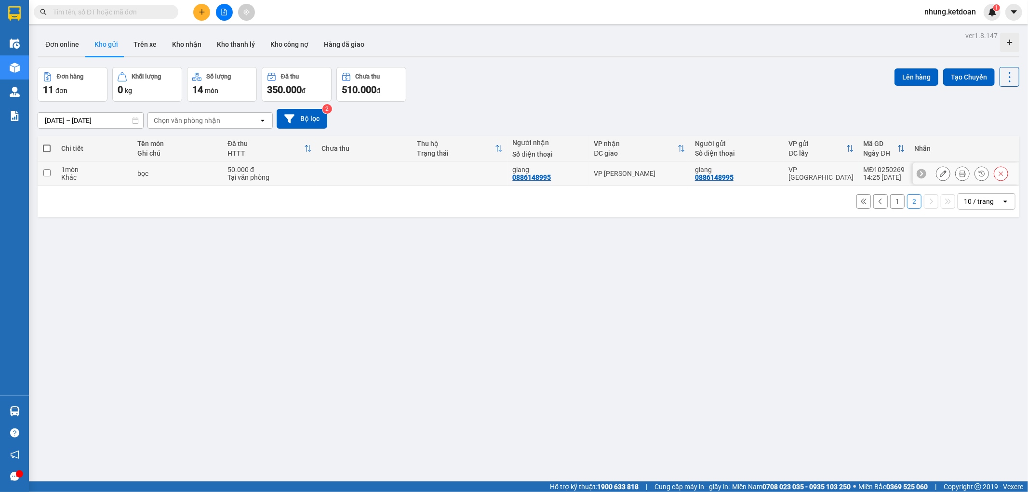
click at [386, 176] on td at bounding box center [364, 174] width 95 height 25
checkbox input "true"
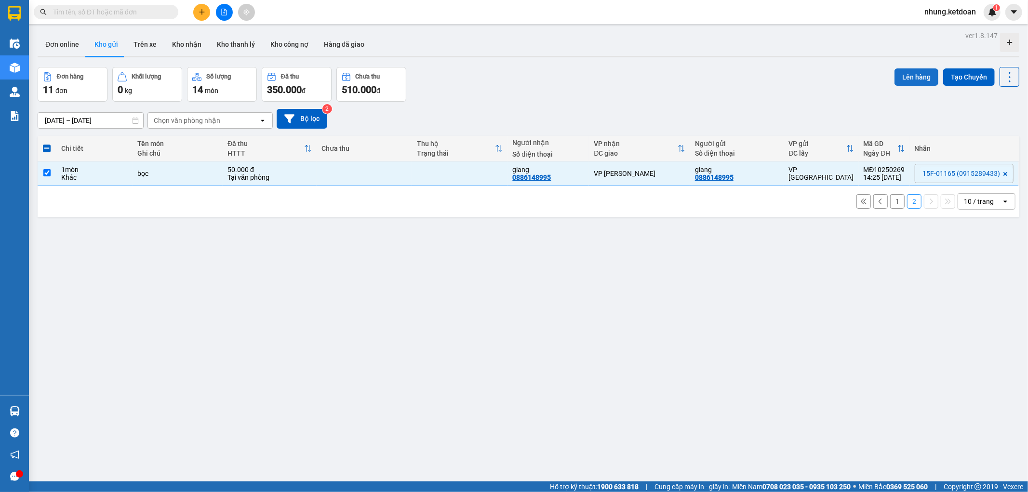
click at [911, 79] on button "Lên hàng" at bounding box center [917, 76] width 44 height 17
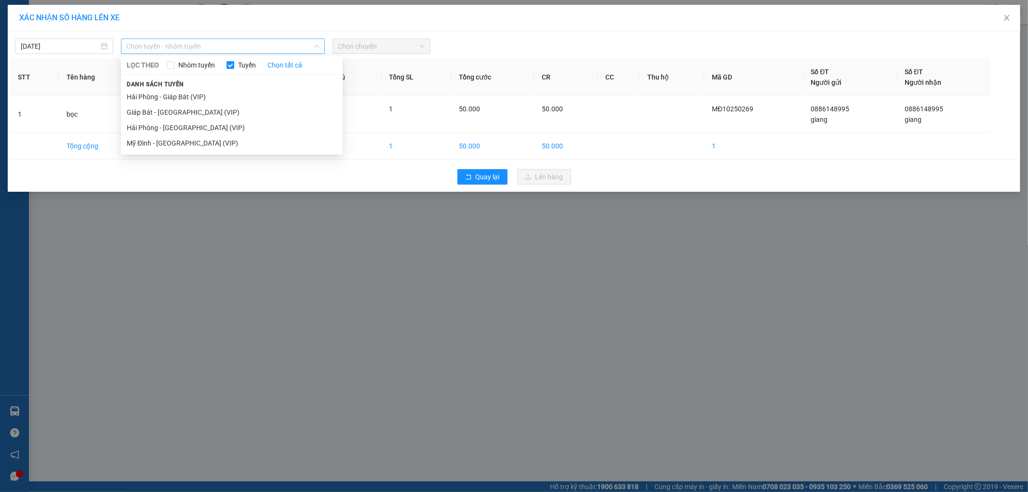
click at [214, 40] on span "Chọn tuyến - nhóm tuyến" at bounding box center [223, 46] width 192 height 14
click at [182, 140] on li "Mỹ Đình - [GEOGRAPHIC_DATA] (VIP)" at bounding box center [232, 142] width 222 height 15
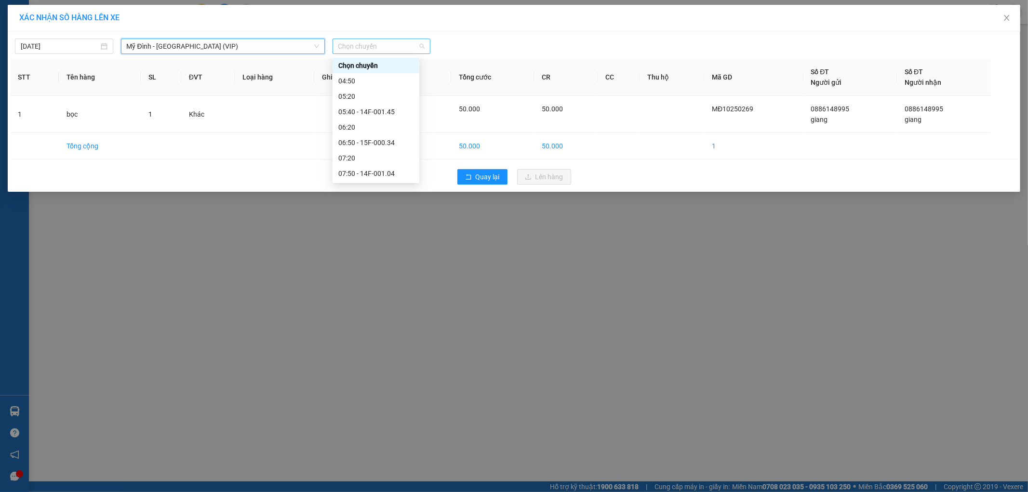
click at [398, 42] on span "Chọn chuyến" at bounding box center [381, 46] width 87 height 14
click at [395, 174] on div "14:50 - 15F-011.65" at bounding box center [375, 175] width 75 height 11
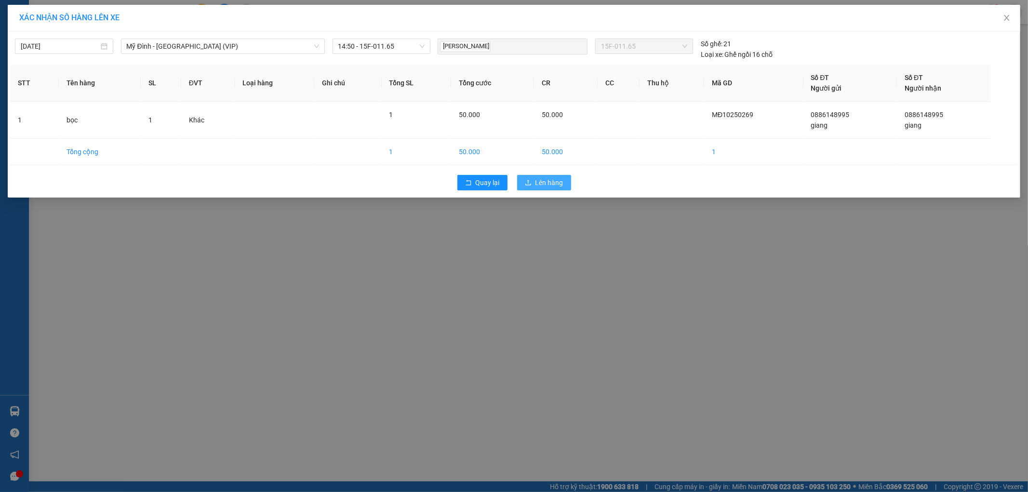
click at [529, 175] on button "Lên hàng" at bounding box center [544, 182] width 54 height 15
click at [543, 184] on span "Lên hàng" at bounding box center [550, 182] width 28 height 11
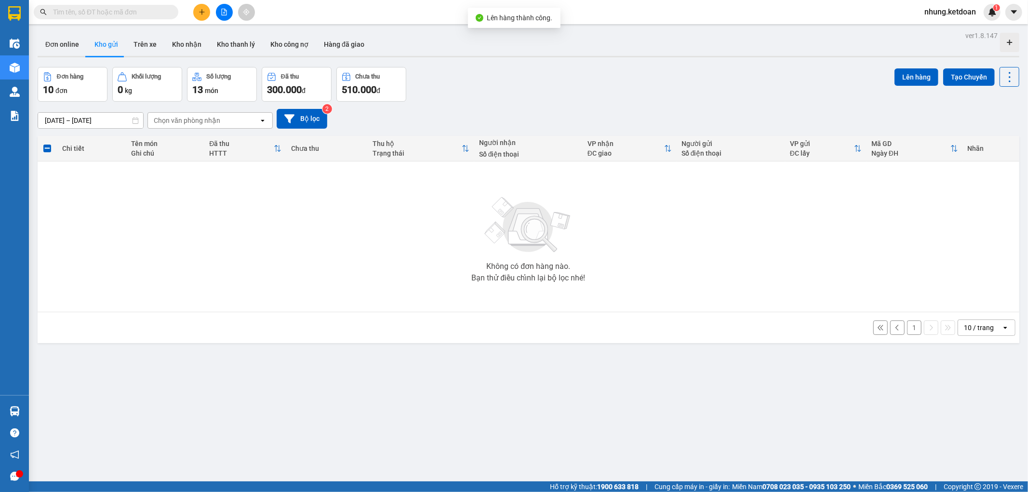
click at [907, 328] on button "1" at bounding box center [914, 328] width 14 height 14
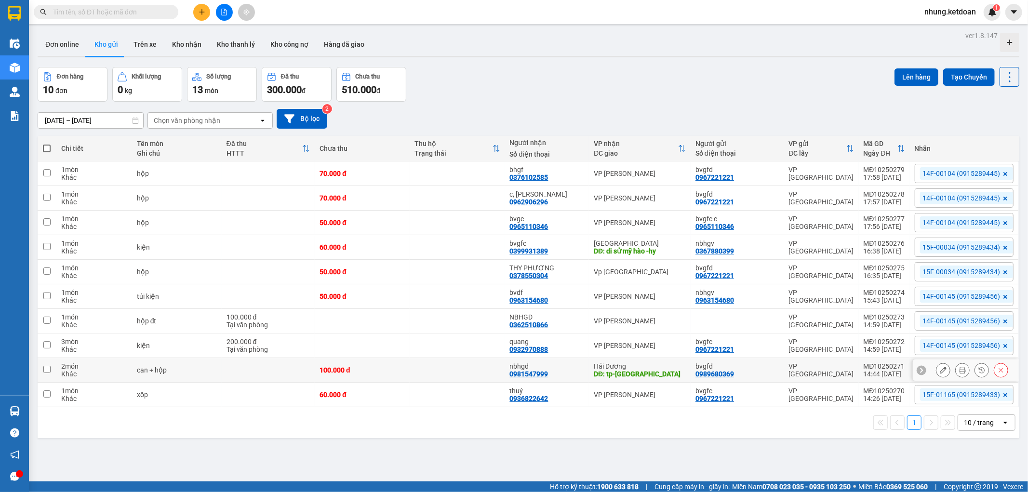
click at [417, 379] on td at bounding box center [457, 370] width 95 height 25
checkbox input "true"
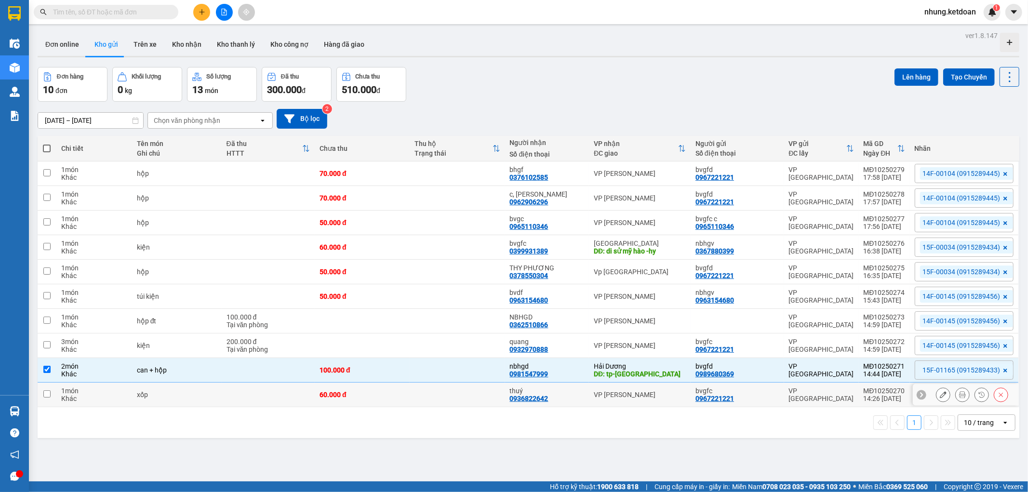
click at [402, 393] on div "60.000 đ" at bounding box center [362, 395] width 85 height 8
checkbox input "true"
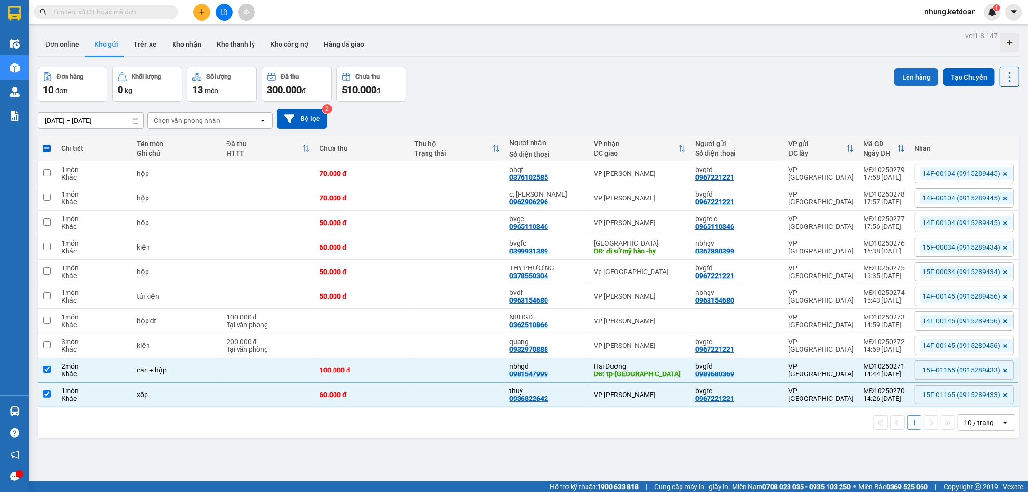
click at [910, 74] on button "Lên hàng" at bounding box center [917, 76] width 44 height 17
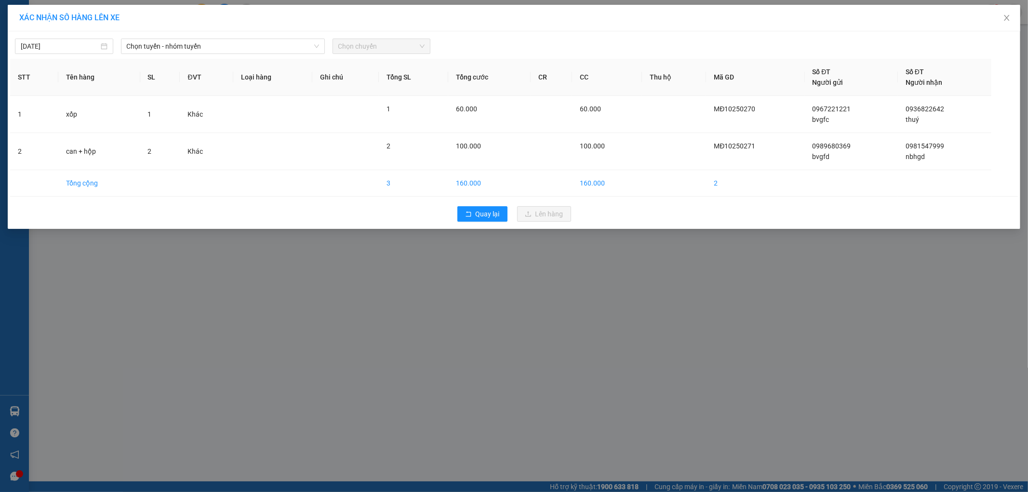
click at [176, 38] on div "[DATE] Chọn tuyến - nhóm tuyến Chọn chuyến" at bounding box center [514, 44] width 1008 height 20
click at [180, 45] on span "Chọn tuyến - nhóm tuyến" at bounding box center [223, 46] width 192 height 14
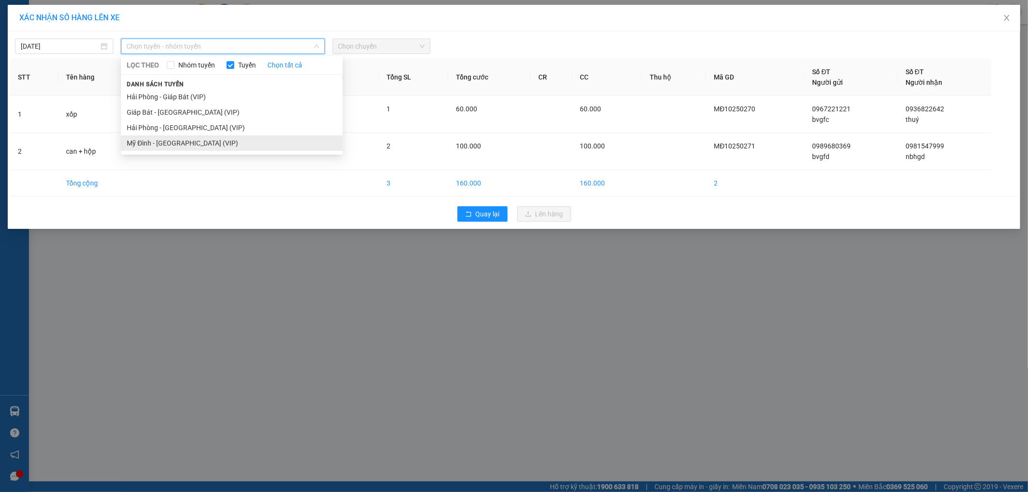
click at [153, 143] on li "Mỹ Đình - [GEOGRAPHIC_DATA] (VIP)" at bounding box center [232, 142] width 222 height 15
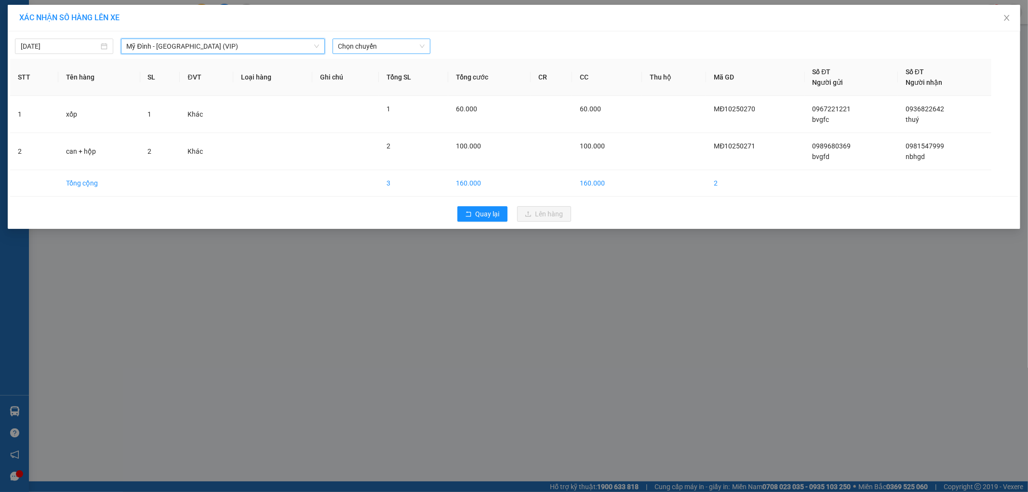
click at [401, 50] on span "Chọn chuyến" at bounding box center [381, 46] width 87 height 14
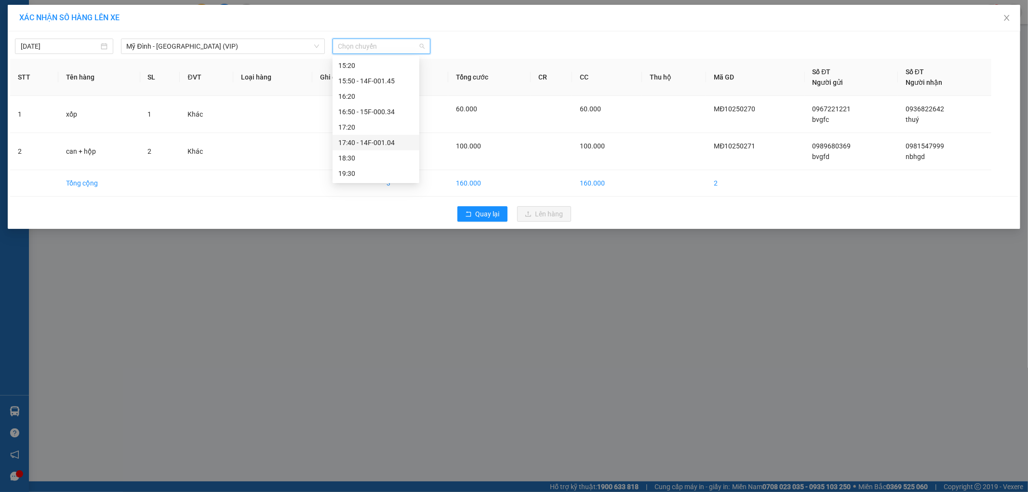
scroll to position [232, 0]
click at [387, 152] on div "14:50 - 15F-011.65" at bounding box center [375, 157] width 75 height 11
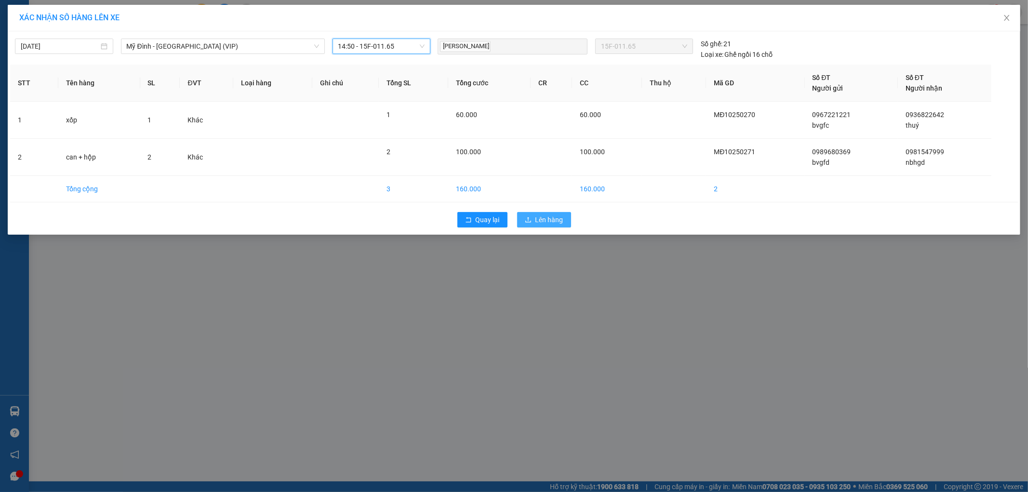
click at [542, 217] on span "Lên hàng" at bounding box center [550, 220] width 28 height 11
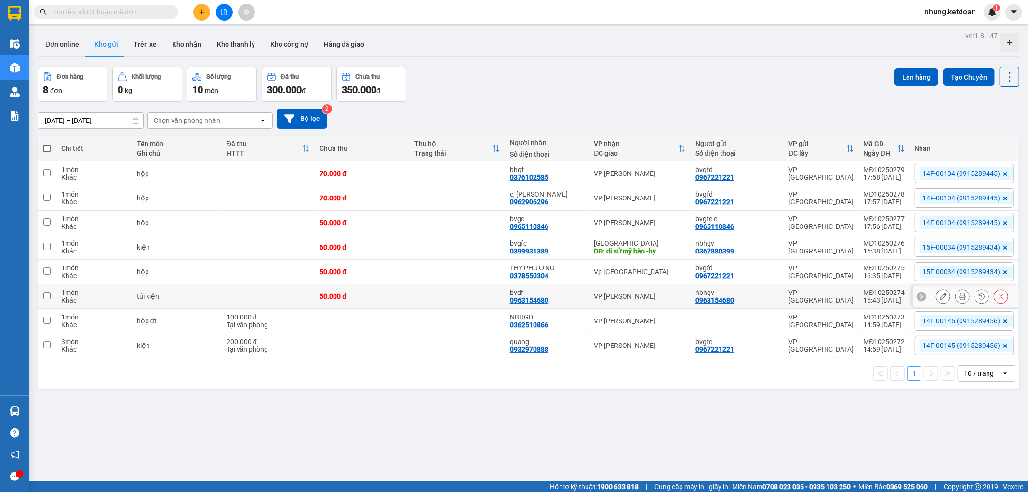
click at [398, 291] on td "50.000 đ" at bounding box center [362, 296] width 95 height 25
checkbox input "true"
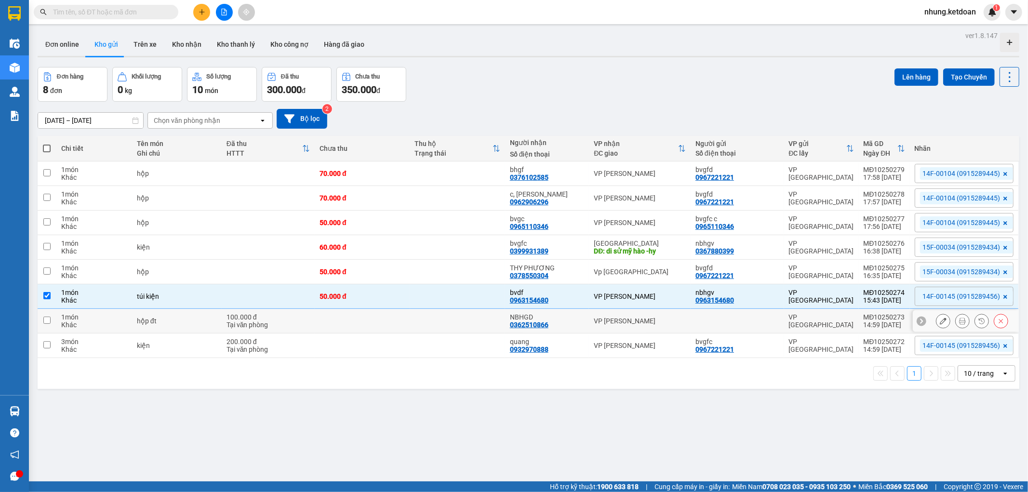
click at [399, 317] on td at bounding box center [362, 321] width 95 height 25
checkbox input "true"
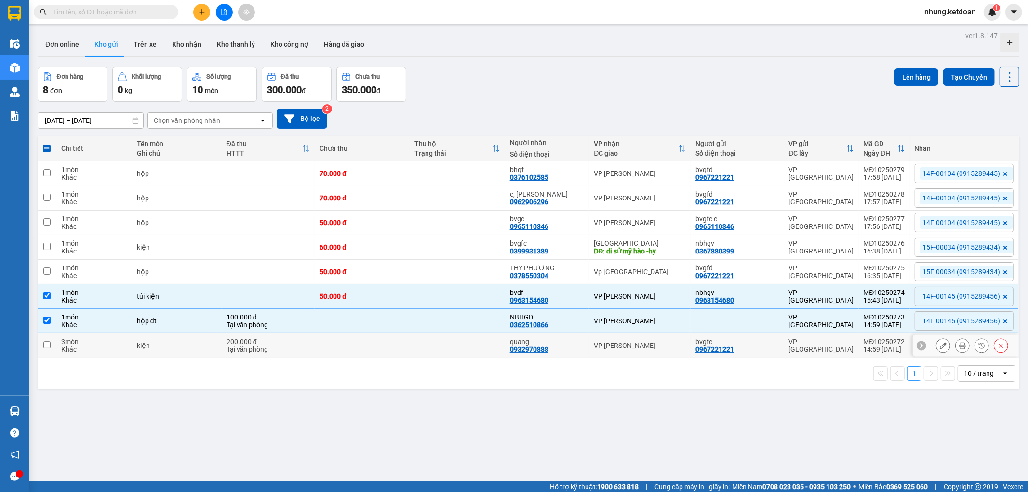
click at [387, 358] on td at bounding box center [362, 346] width 95 height 25
checkbox input "true"
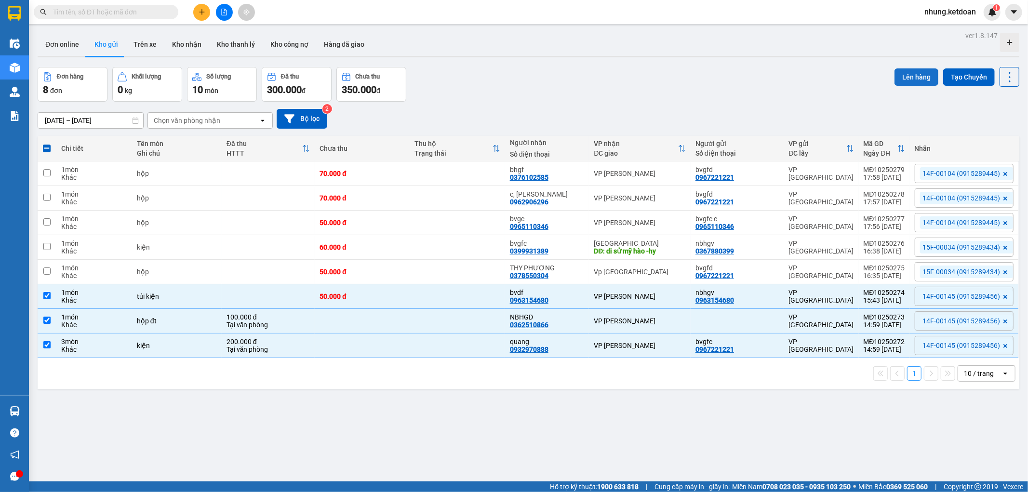
click at [901, 74] on button "Lên hàng" at bounding box center [917, 76] width 44 height 17
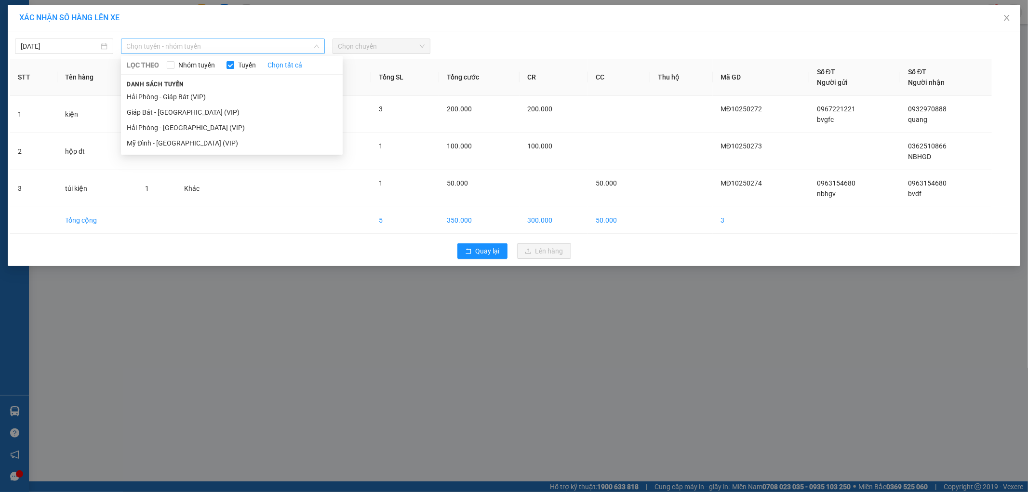
click at [200, 50] on span "Chọn tuyến - nhóm tuyến" at bounding box center [223, 46] width 192 height 14
click at [164, 144] on li "Mỹ Đình - [GEOGRAPHIC_DATA] (VIP)" at bounding box center [232, 142] width 222 height 15
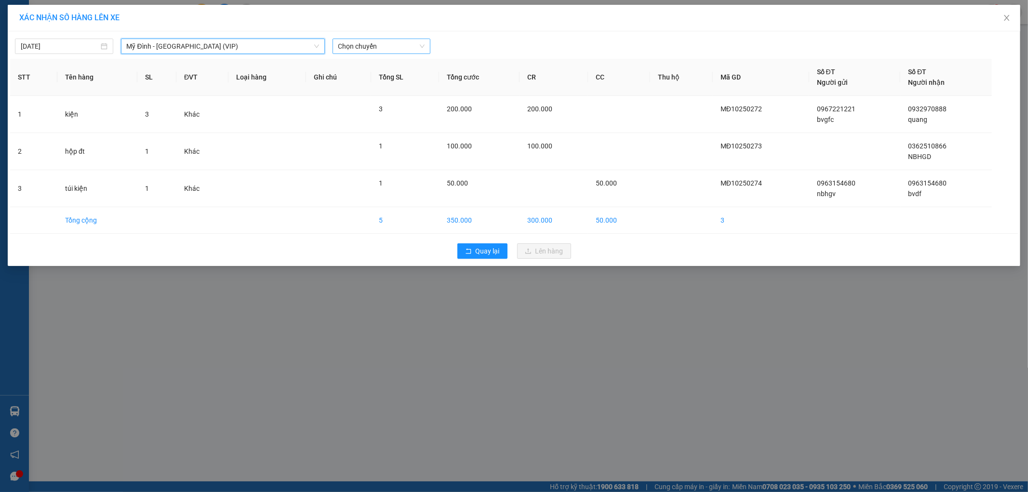
click at [353, 45] on span "Chọn chuyến" at bounding box center [381, 46] width 87 height 14
click at [401, 82] on div "15:50 - 14F-001.45" at bounding box center [375, 81] width 75 height 11
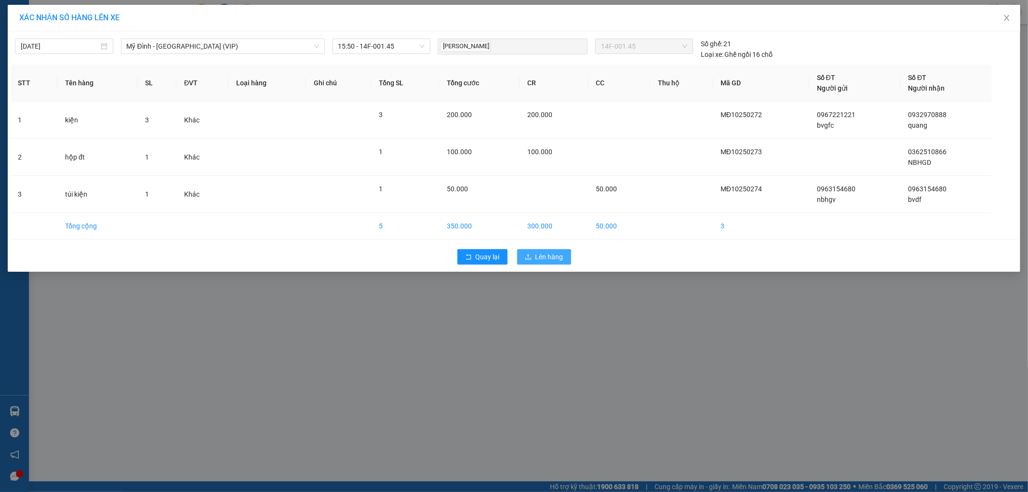
click at [527, 249] on button "Lên hàng" at bounding box center [544, 256] width 54 height 15
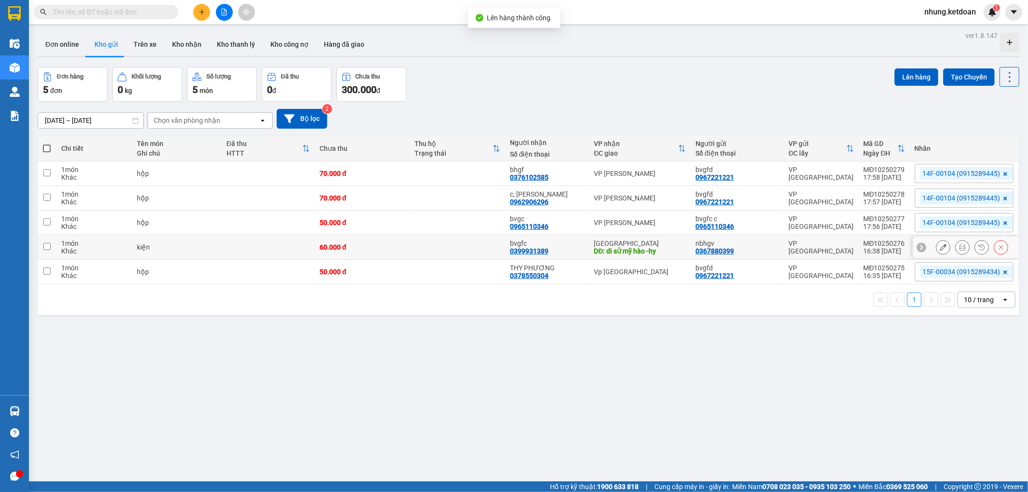
click at [443, 246] on td at bounding box center [457, 247] width 95 height 25
checkbox input "true"
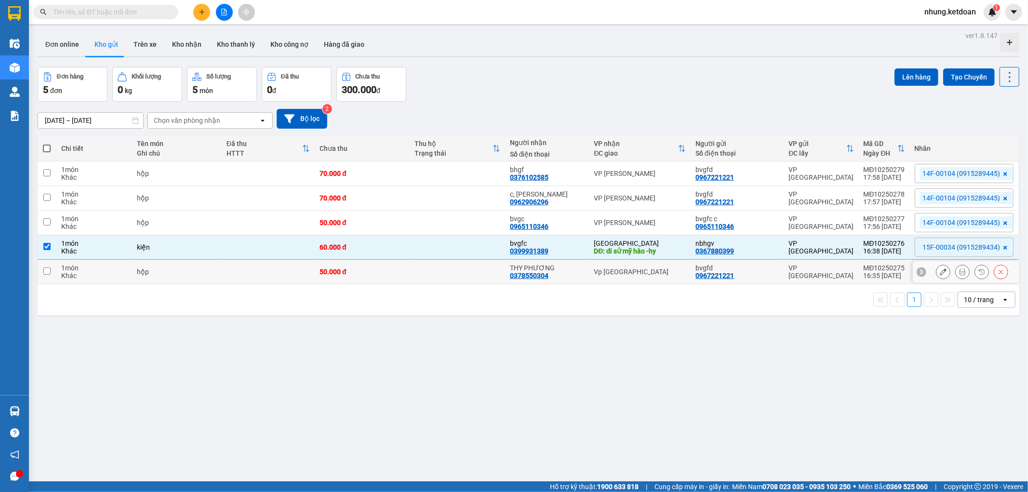
click at [407, 269] on td "50.000 đ" at bounding box center [362, 272] width 95 height 25
checkbox input "true"
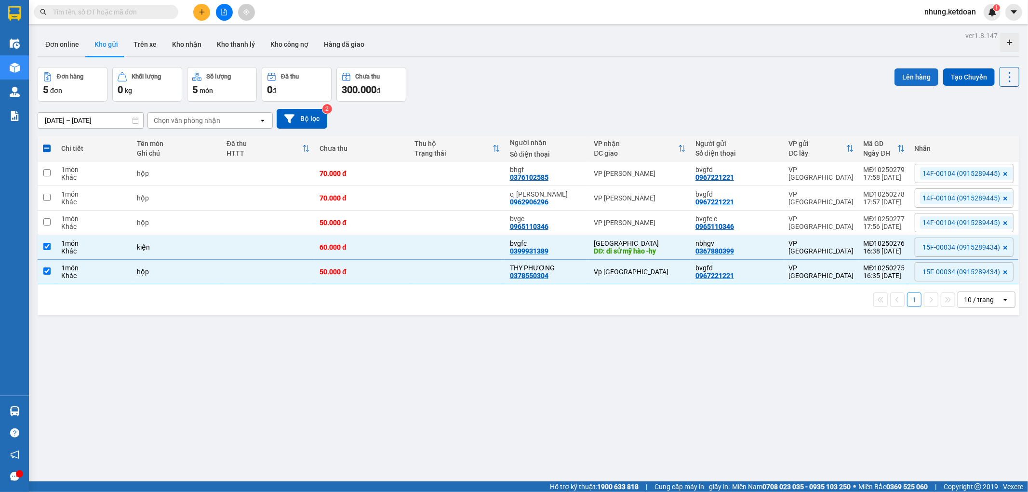
click at [895, 74] on button "Lên hàng" at bounding box center [917, 76] width 44 height 17
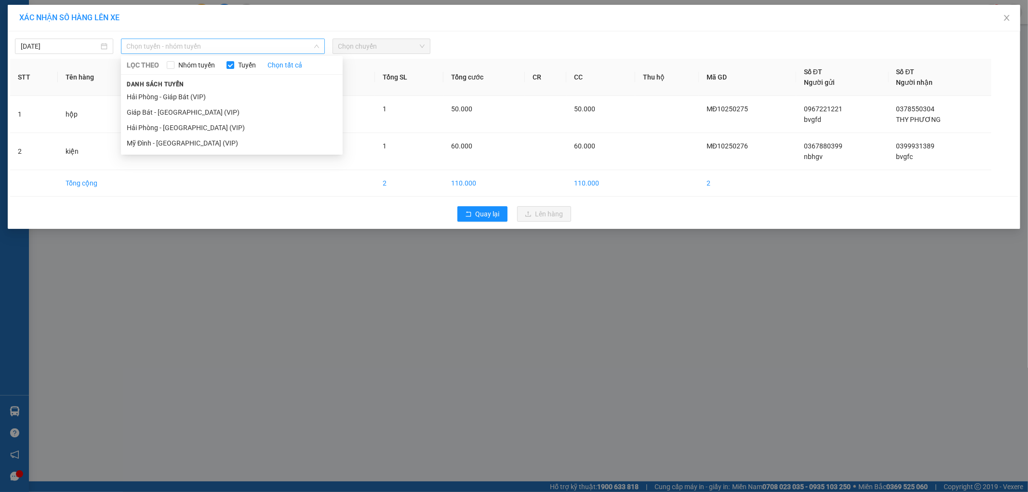
click at [199, 41] on span "Chọn tuyến - nhóm tuyến" at bounding box center [223, 46] width 192 height 14
click at [167, 146] on li "Mỹ Đình - [GEOGRAPHIC_DATA] (VIP)" at bounding box center [232, 142] width 222 height 15
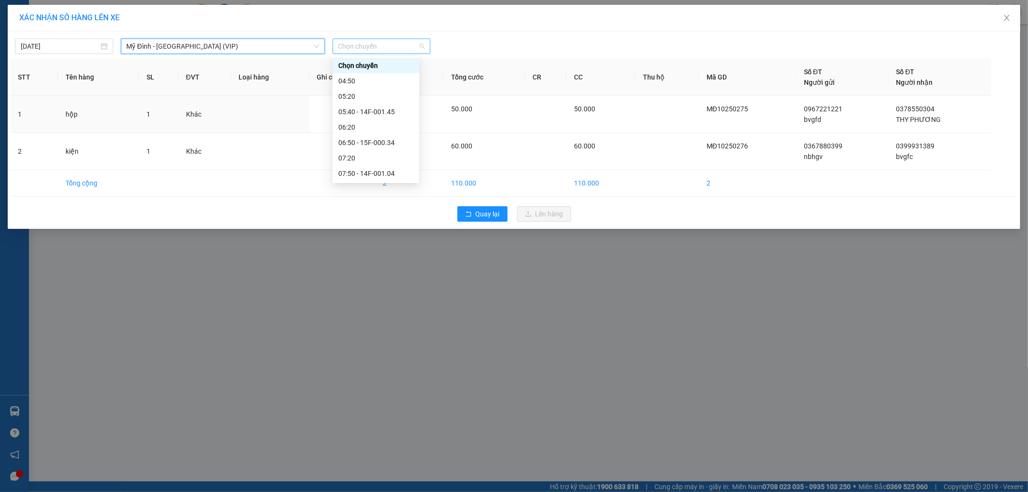
click at [378, 50] on span "Chọn chuyến" at bounding box center [381, 46] width 87 height 14
click at [390, 134] on div "16:50 - 15F-000.34" at bounding box center [375, 130] width 75 height 11
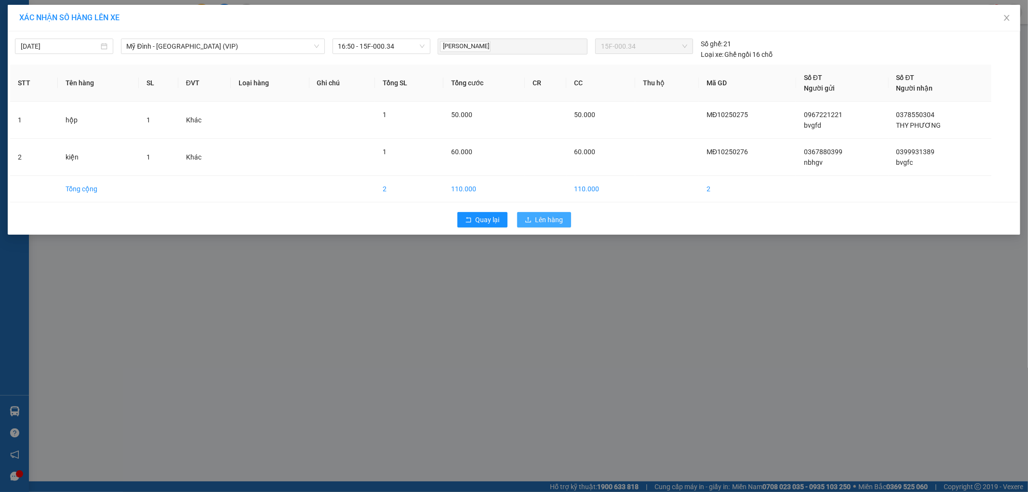
click at [558, 228] on button "Lên hàng" at bounding box center [544, 219] width 54 height 15
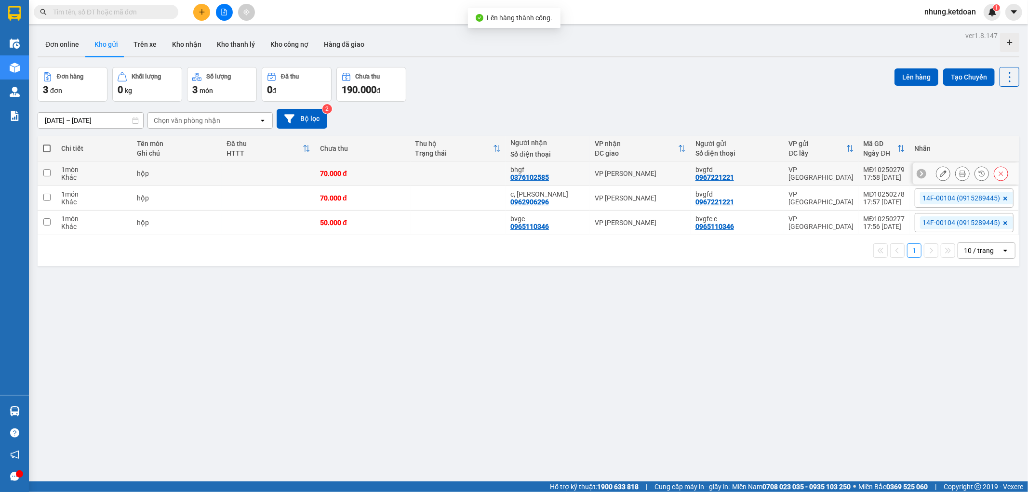
click at [398, 174] on div "70.000 đ" at bounding box center [363, 174] width 86 height 8
checkbox input "true"
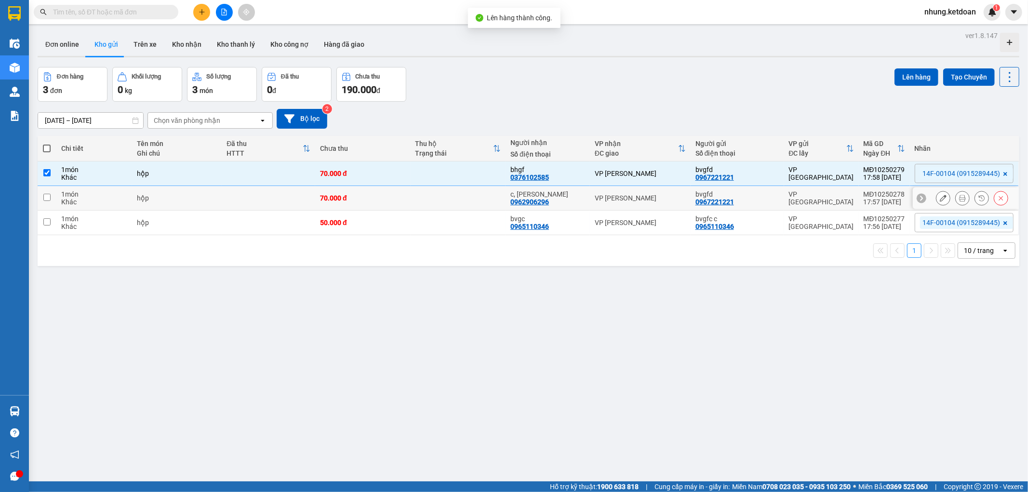
click at [397, 194] on td "70.000 đ" at bounding box center [362, 198] width 95 height 25
checkbox input "true"
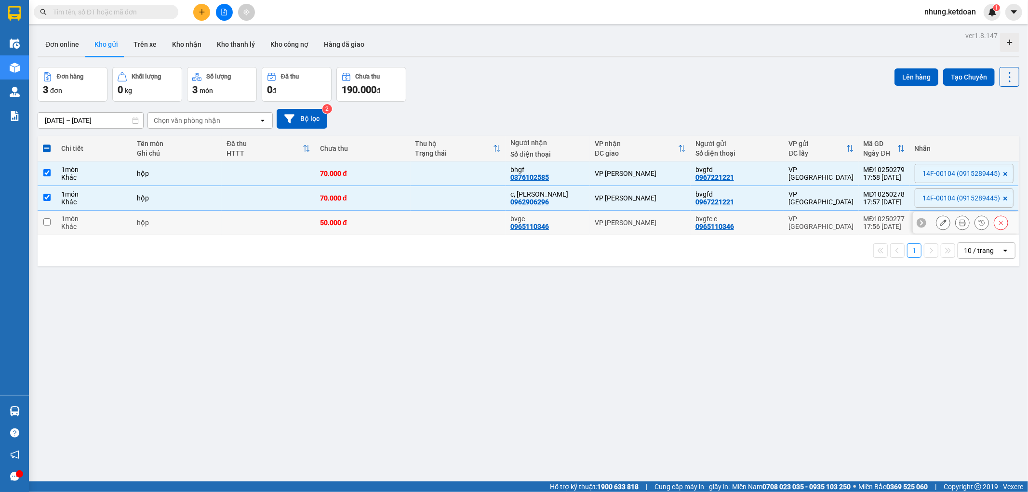
click at [397, 223] on div "50.000 đ" at bounding box center [363, 223] width 86 height 8
checkbox input "true"
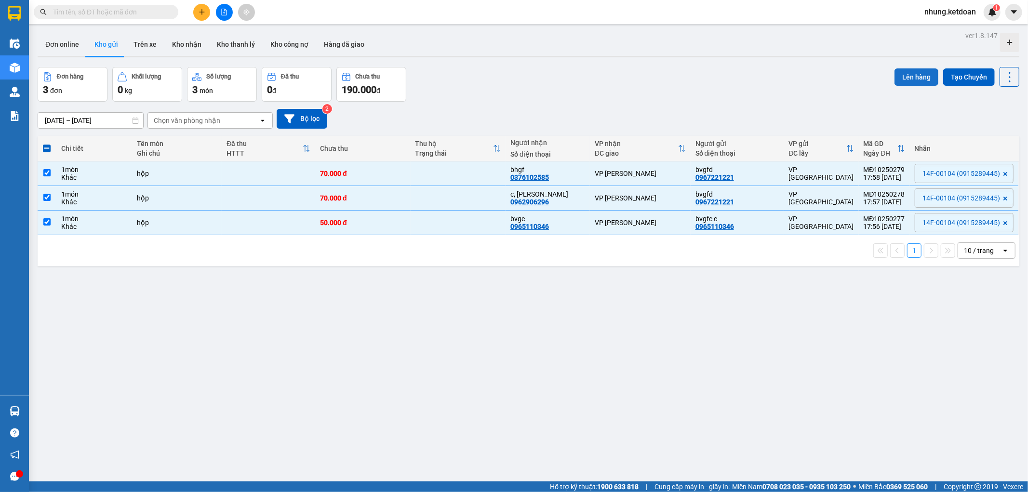
click at [902, 75] on button "Lên hàng" at bounding box center [917, 76] width 44 height 17
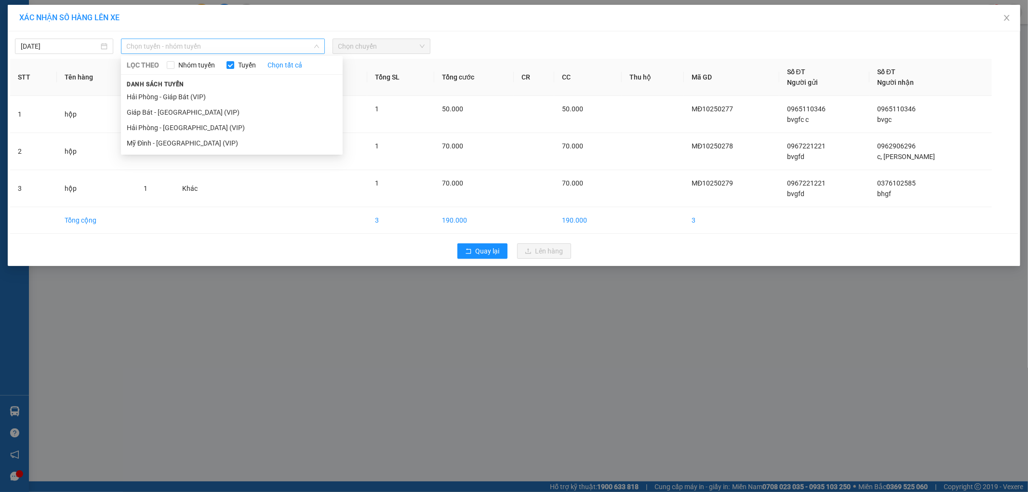
click at [234, 53] on span "Chọn tuyến - nhóm tuyến" at bounding box center [223, 46] width 192 height 14
click at [175, 140] on li "Mỹ Đình - [GEOGRAPHIC_DATA] (VIP)" at bounding box center [232, 142] width 222 height 15
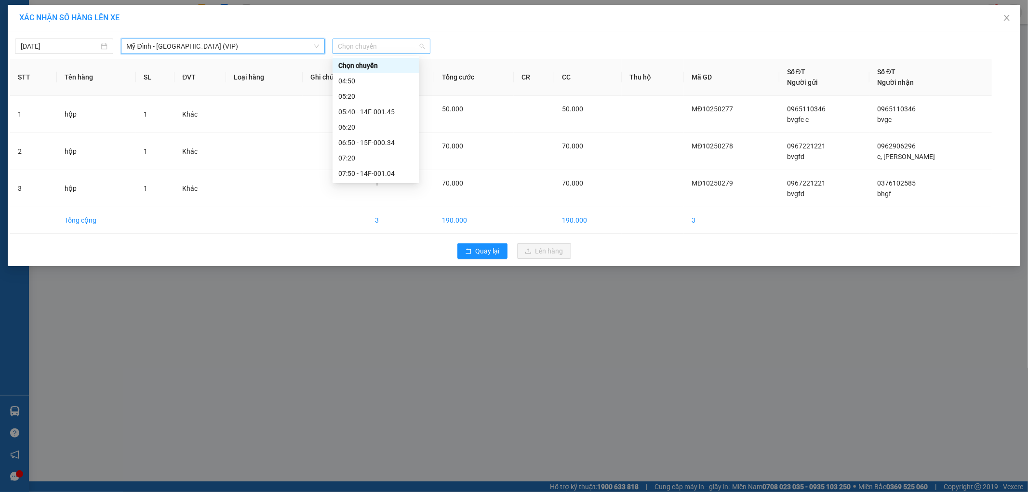
click at [391, 49] on span "Chọn chuyến" at bounding box center [381, 46] width 87 height 14
click at [396, 157] on div "17:40 - 14F-001.04" at bounding box center [375, 161] width 75 height 11
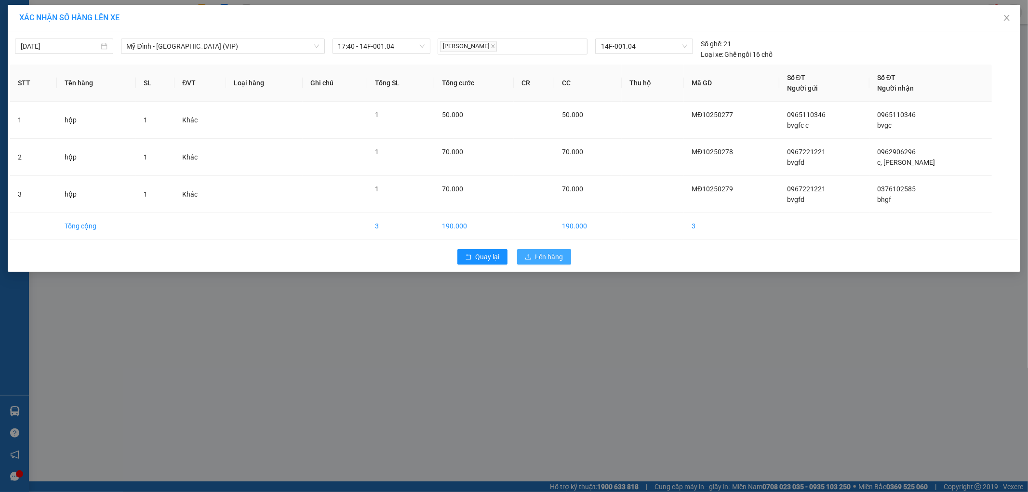
click at [544, 257] on span "Lên hàng" at bounding box center [550, 257] width 28 height 11
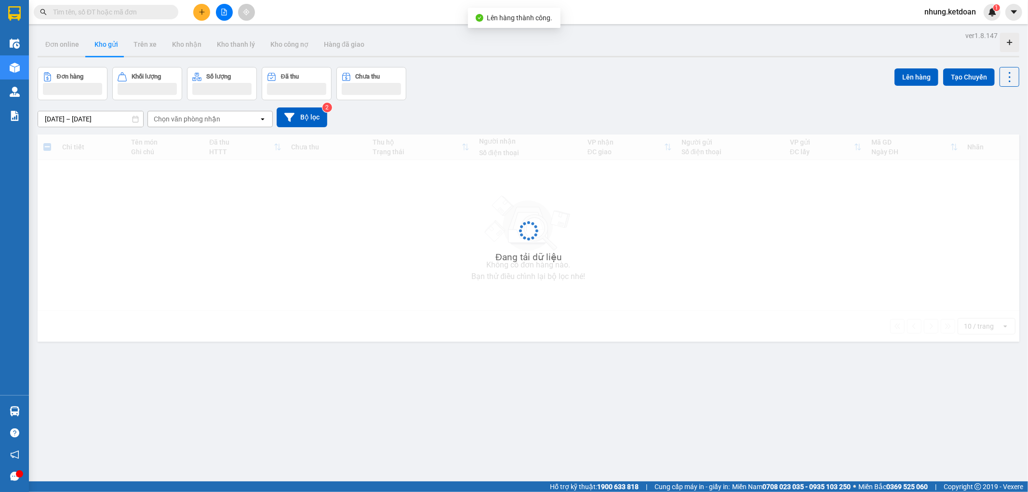
scroll to position [44, 0]
